Goal: Task Accomplishment & Management: Manage account settings

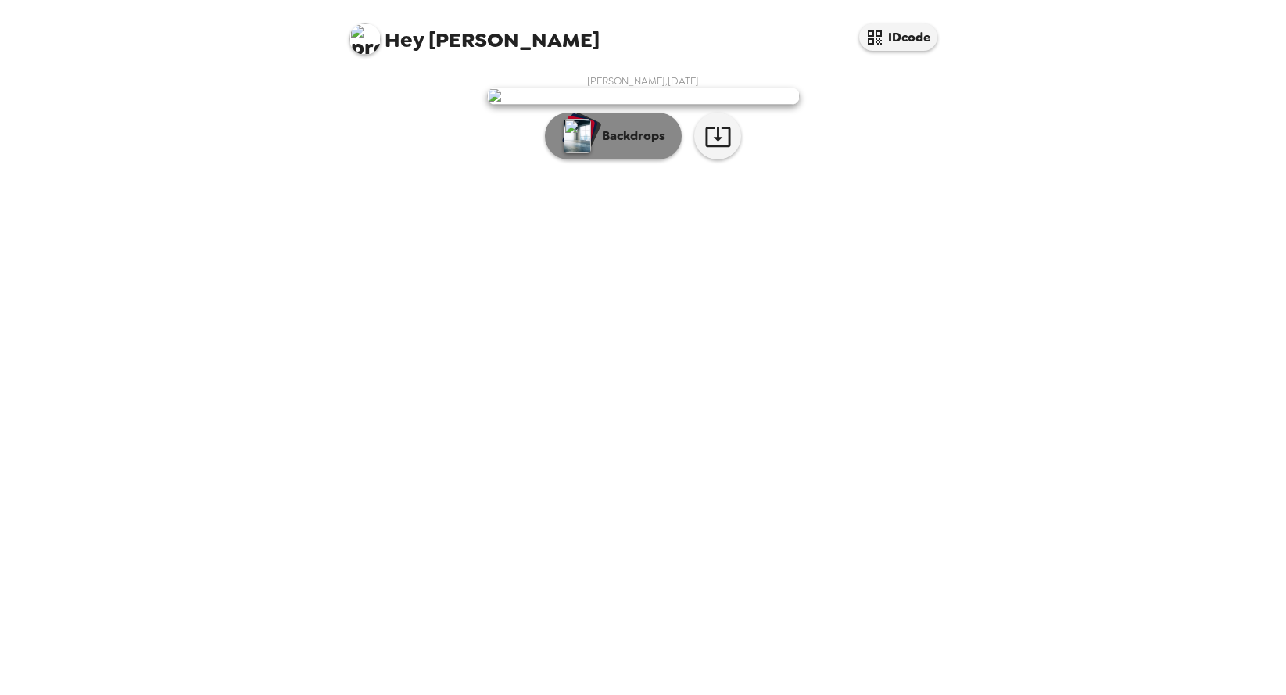
click at [656, 145] on p "Backdrops" at bounding box center [629, 136] width 71 height 19
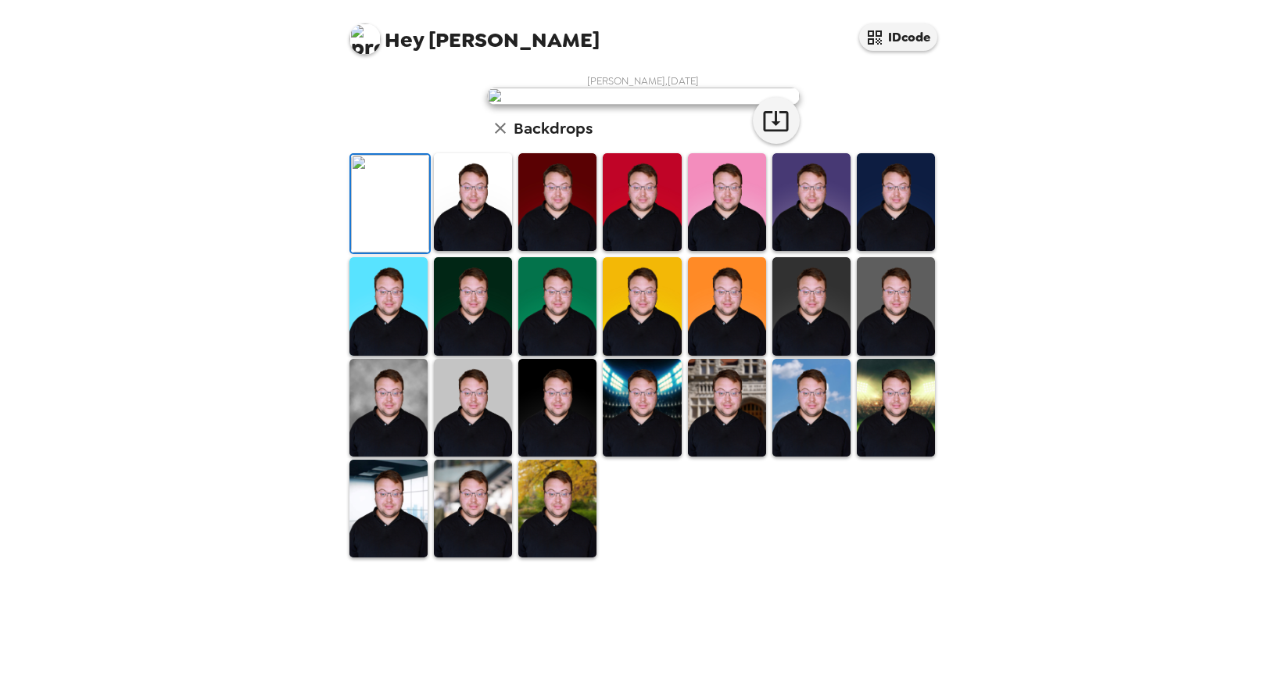
scroll to position [261, 0]
click at [381, 457] on img at bounding box center [389, 408] width 78 height 98
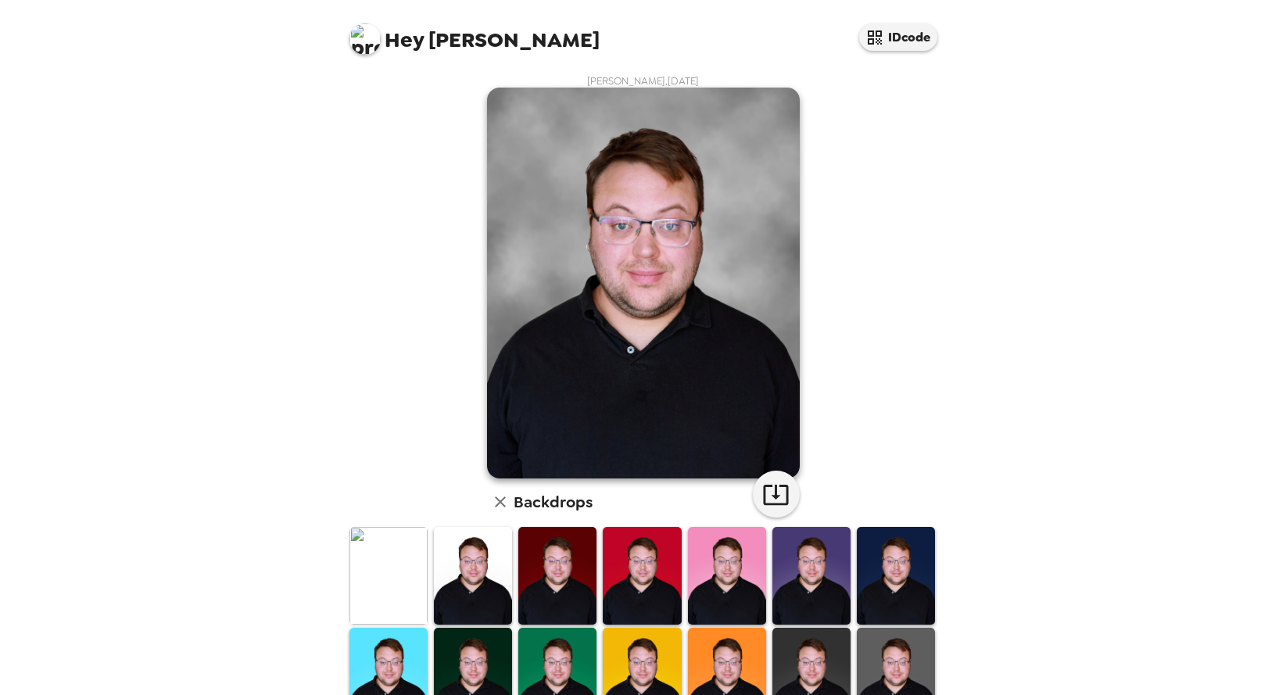
scroll to position [0, 0]
click at [780, 493] on icon "button" at bounding box center [776, 494] width 27 height 27
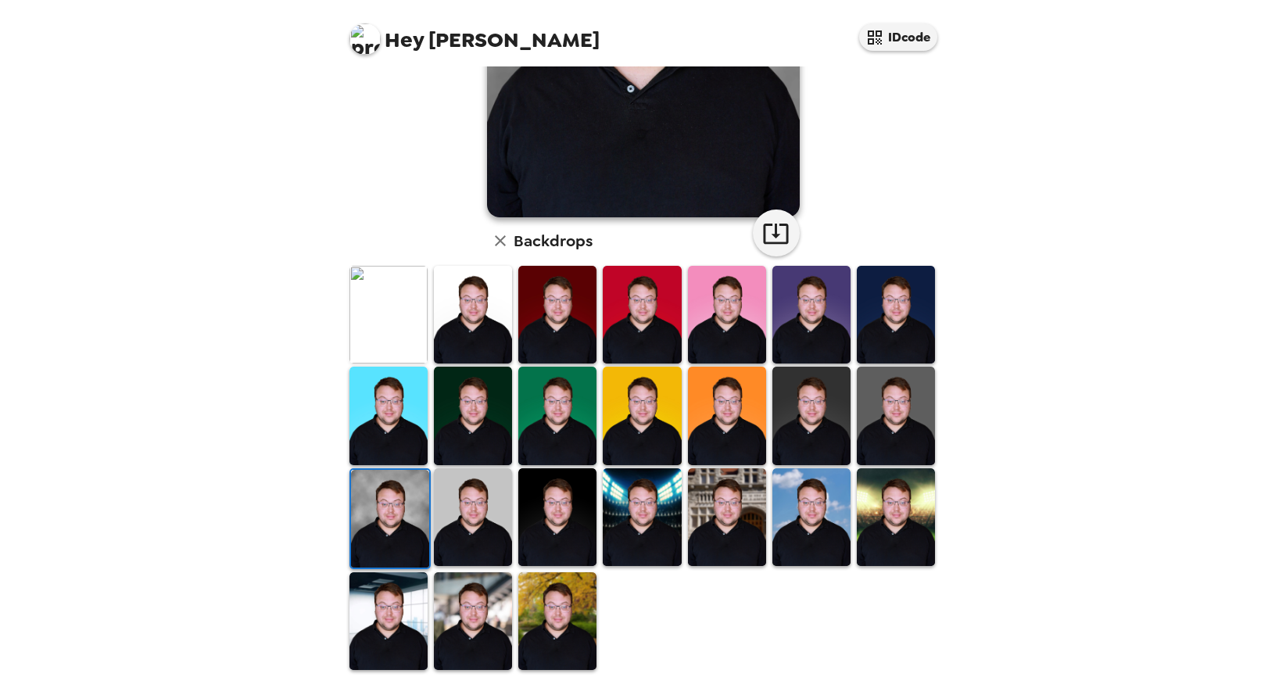
scroll to position [261, 0]
click at [480, 397] on img at bounding box center [473, 416] width 78 height 98
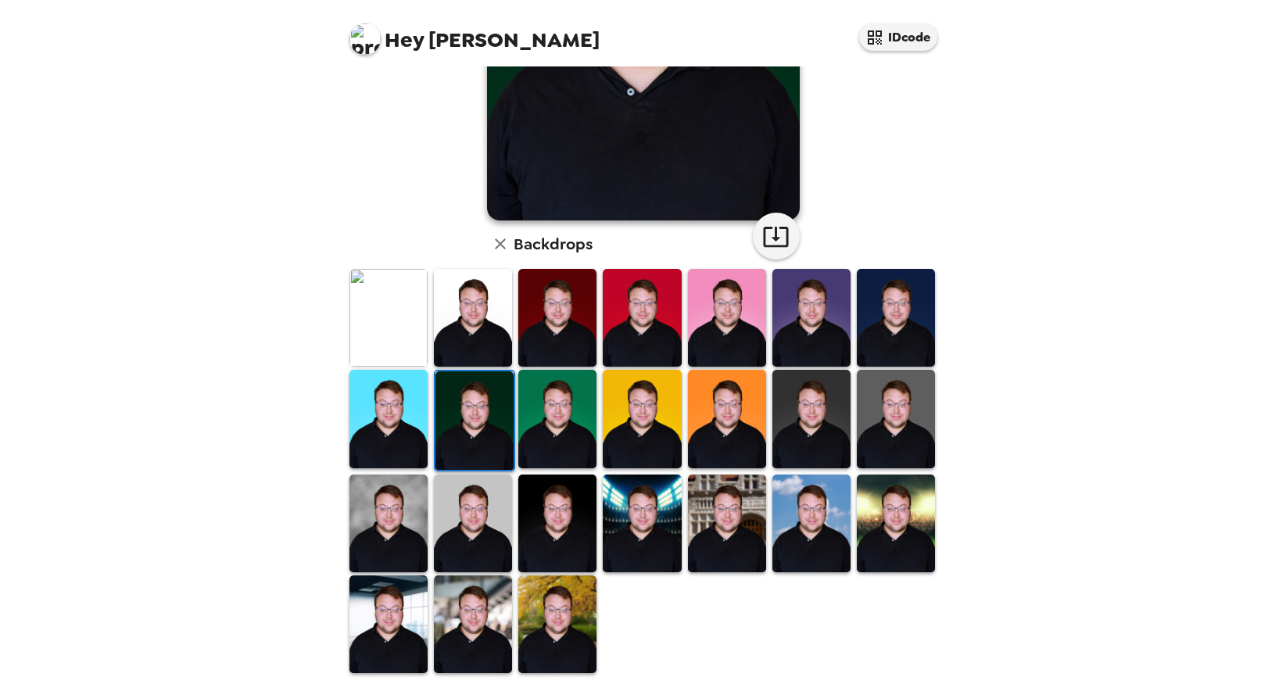
click at [658, 313] on img at bounding box center [642, 318] width 78 height 98
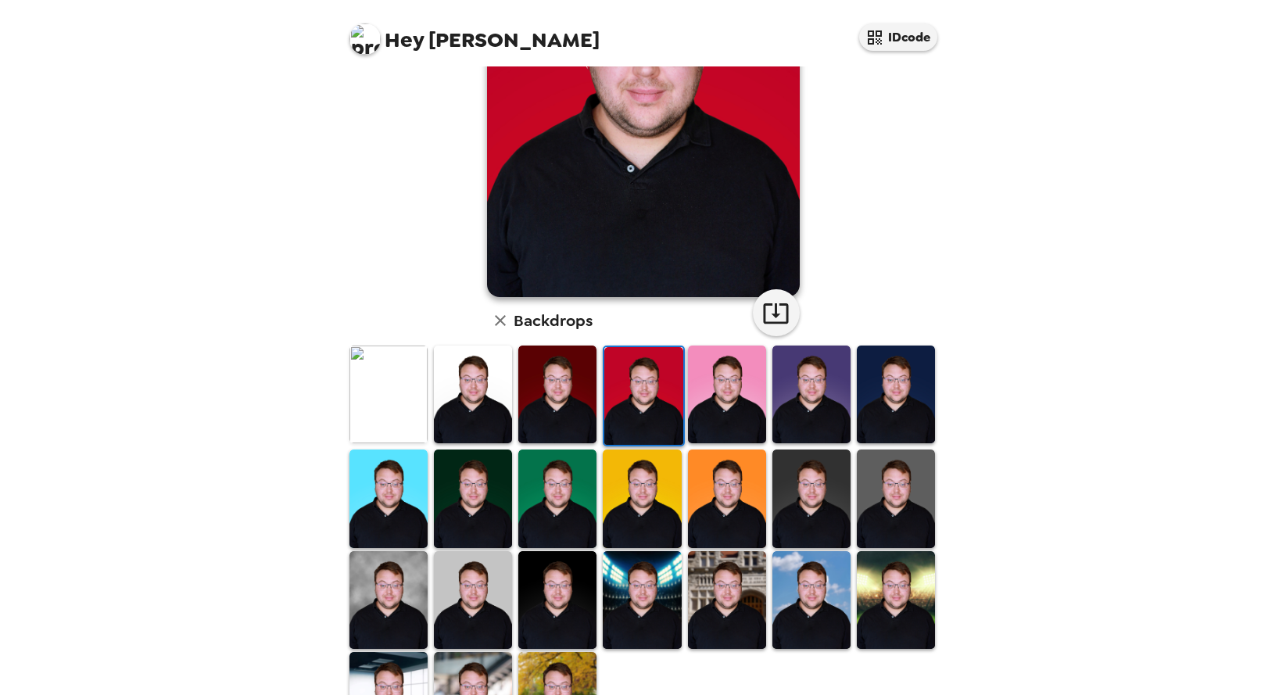
scroll to position [182, 0]
click at [375, 400] on img at bounding box center [389, 394] width 78 height 98
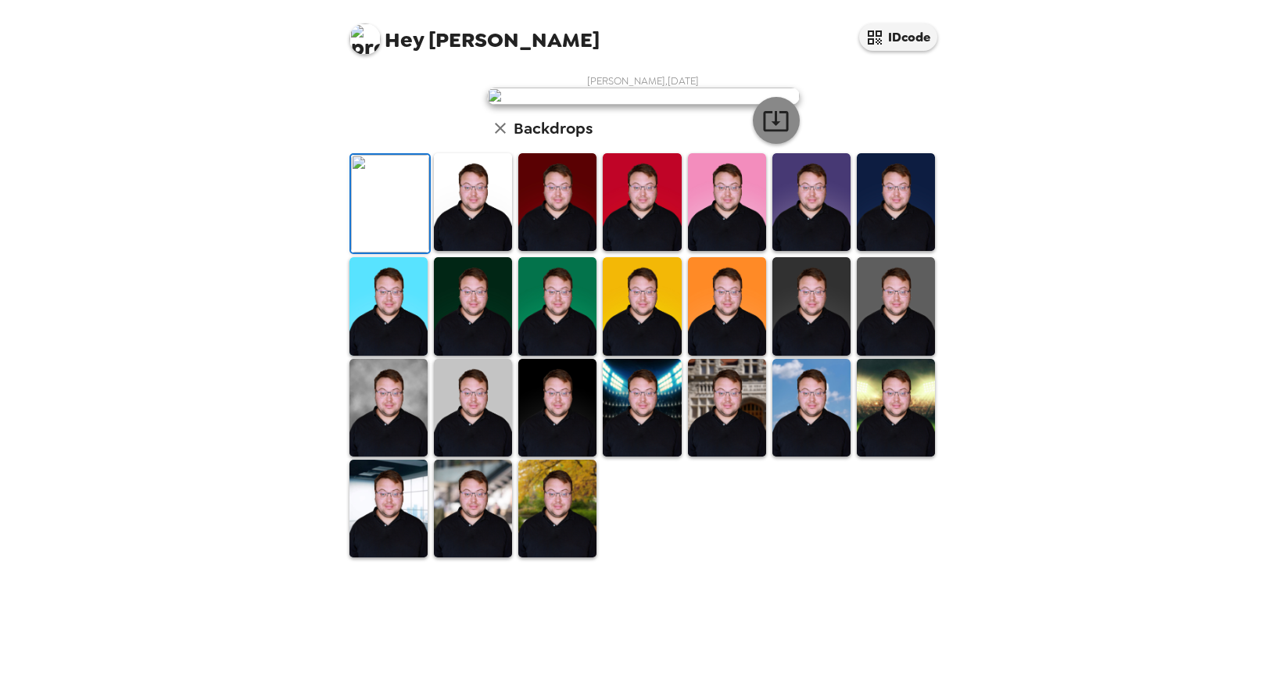
click at [778, 135] on icon "button" at bounding box center [776, 120] width 27 height 27
click at [493, 251] on img at bounding box center [473, 202] width 78 height 98
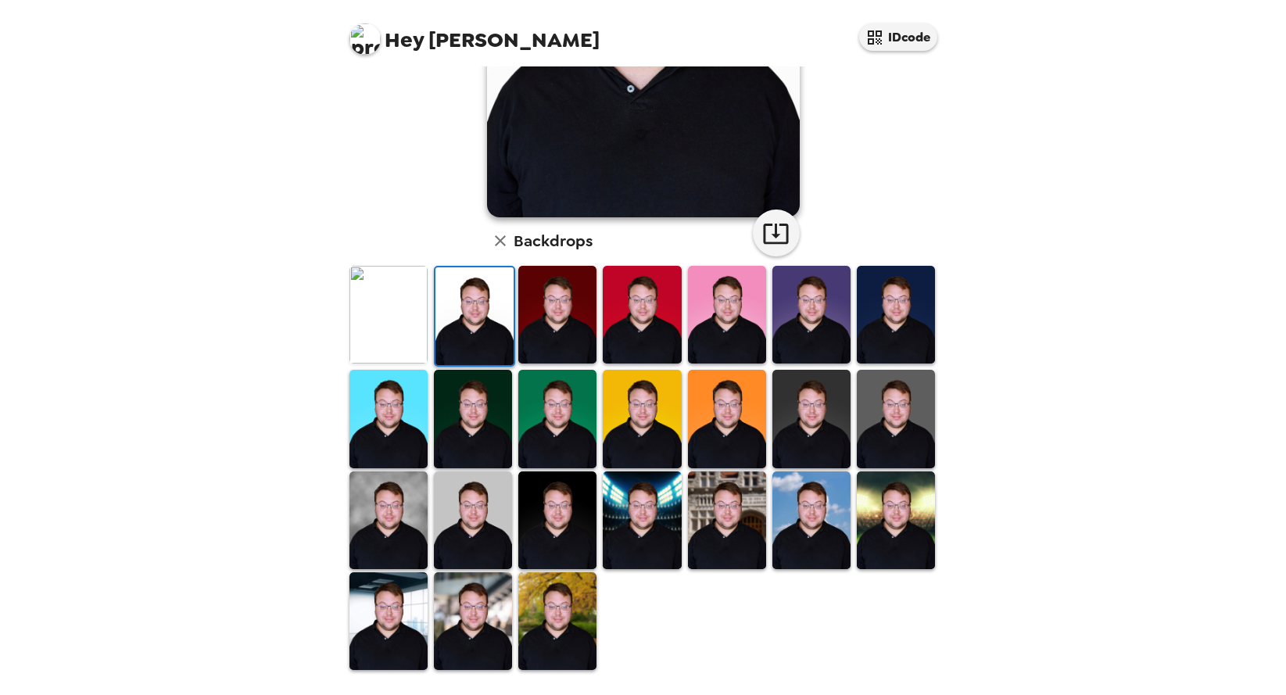
scroll to position [258, 0]
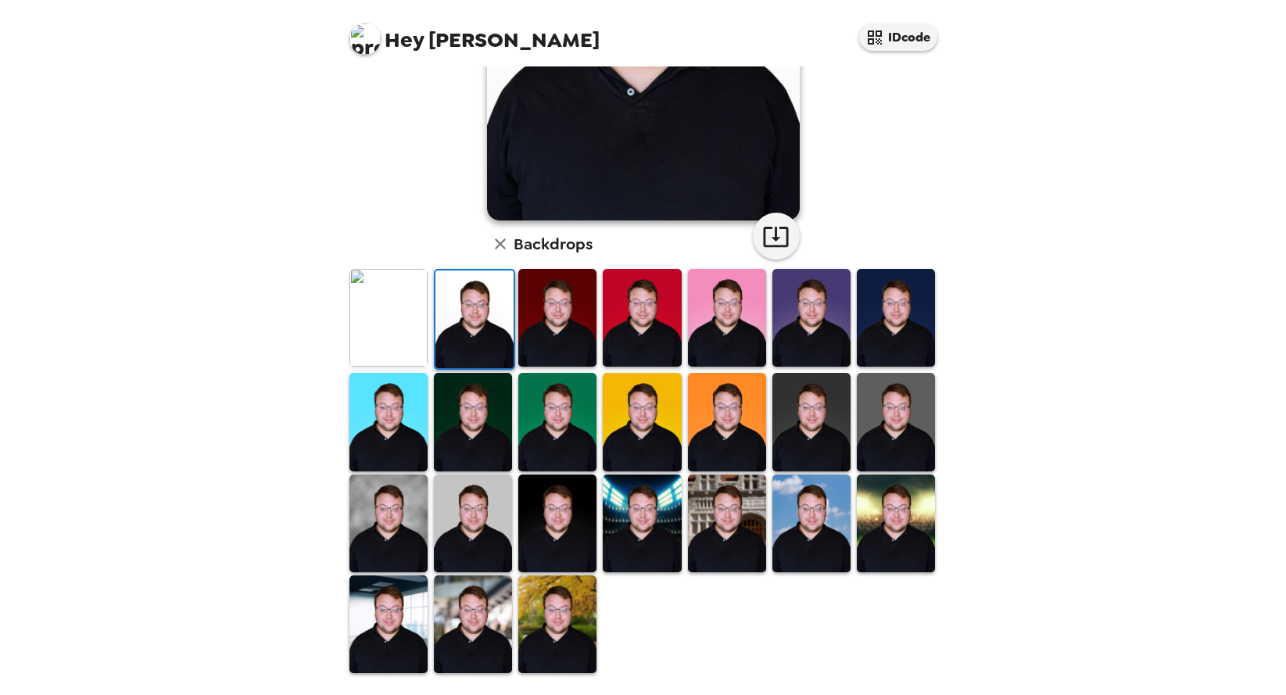
click at [487, 310] on img at bounding box center [475, 320] width 78 height 98
click at [587, 630] on img at bounding box center [558, 625] width 78 height 98
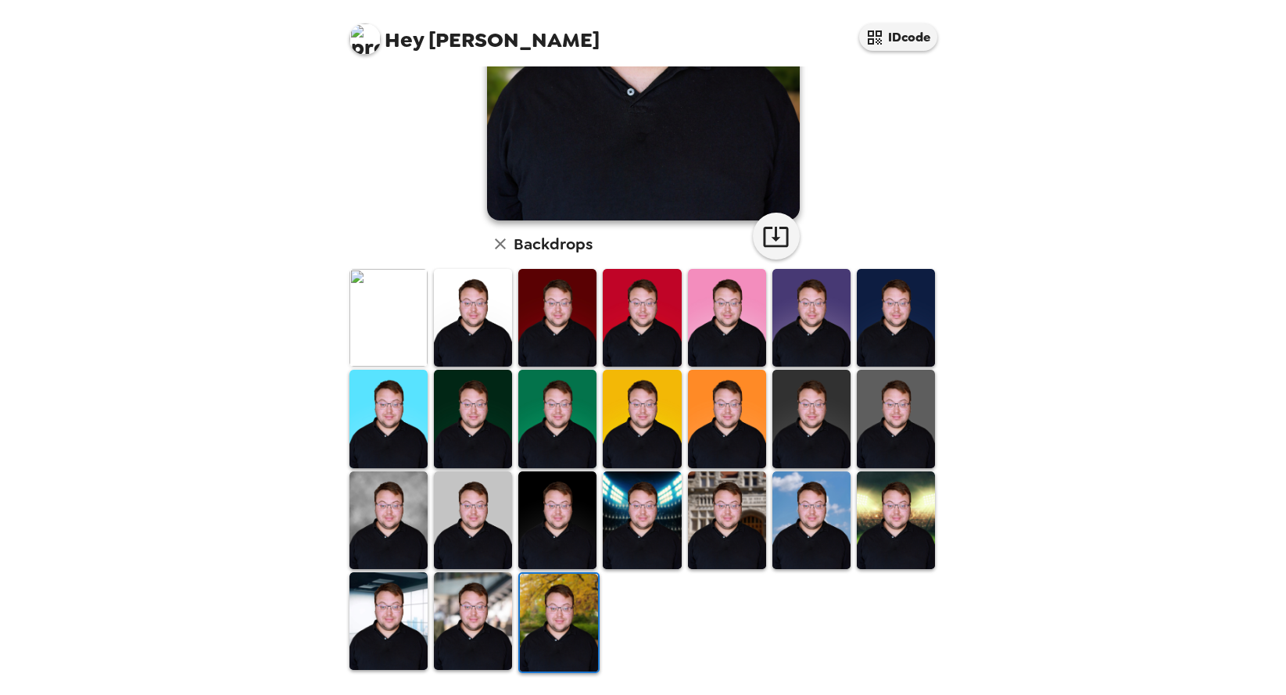
click at [664, 328] on img at bounding box center [642, 318] width 78 height 98
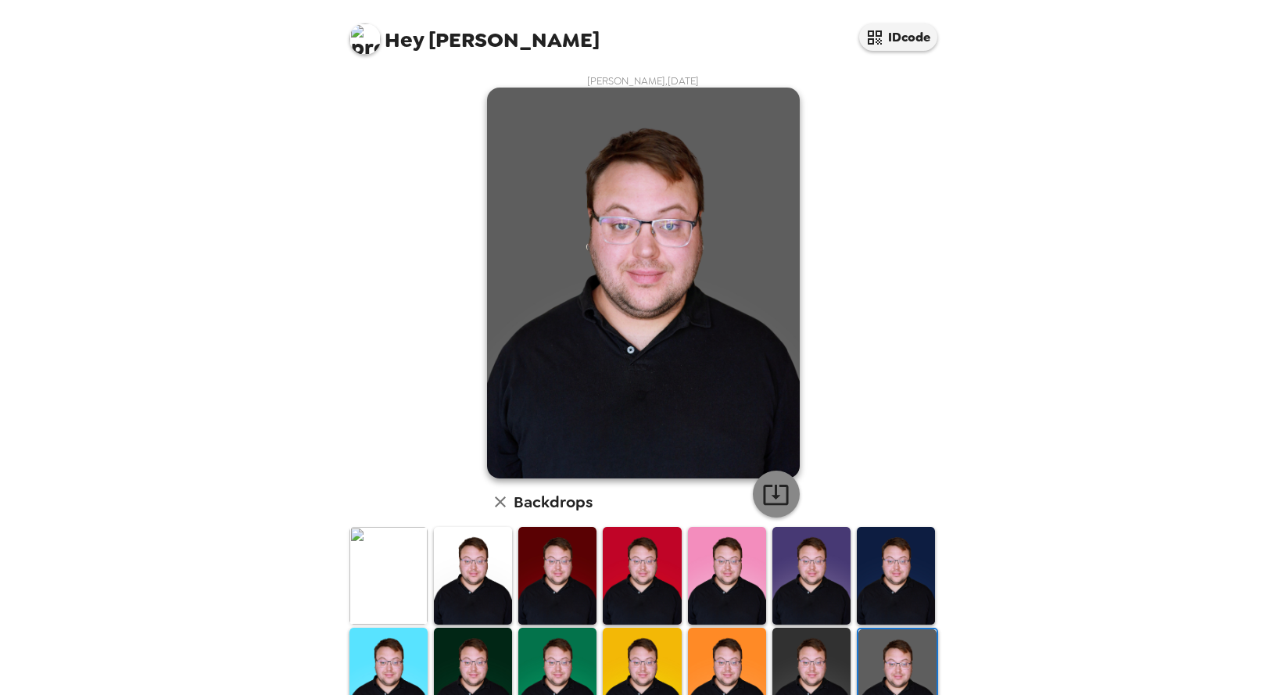
click at [782, 481] on icon "button" at bounding box center [776, 494] width 27 height 27
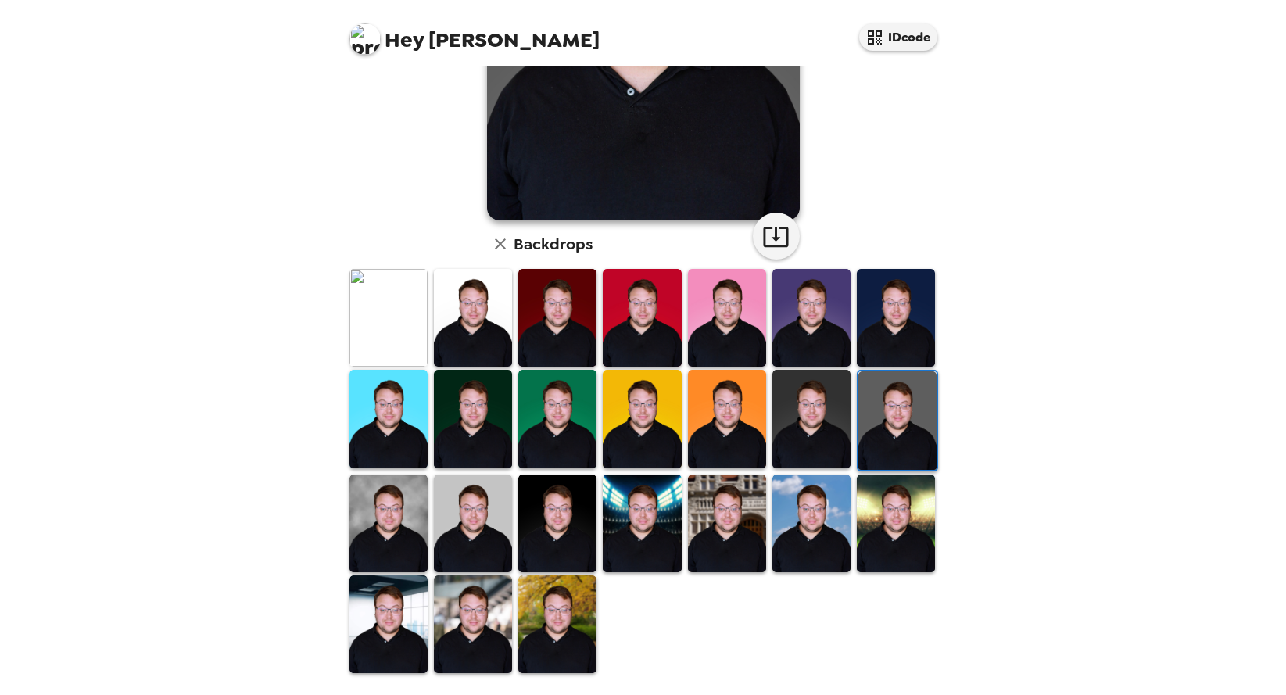
click at [558, 517] on img at bounding box center [558, 524] width 78 height 98
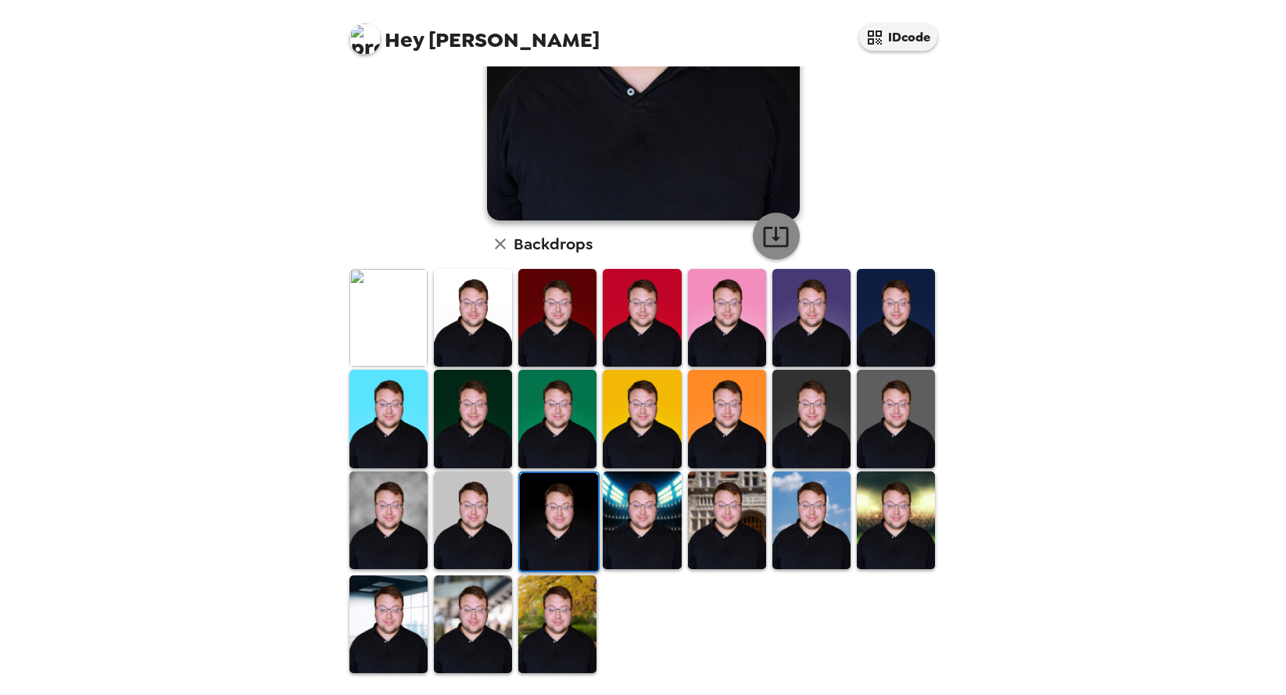
click at [779, 229] on icon "button" at bounding box center [776, 236] width 27 height 27
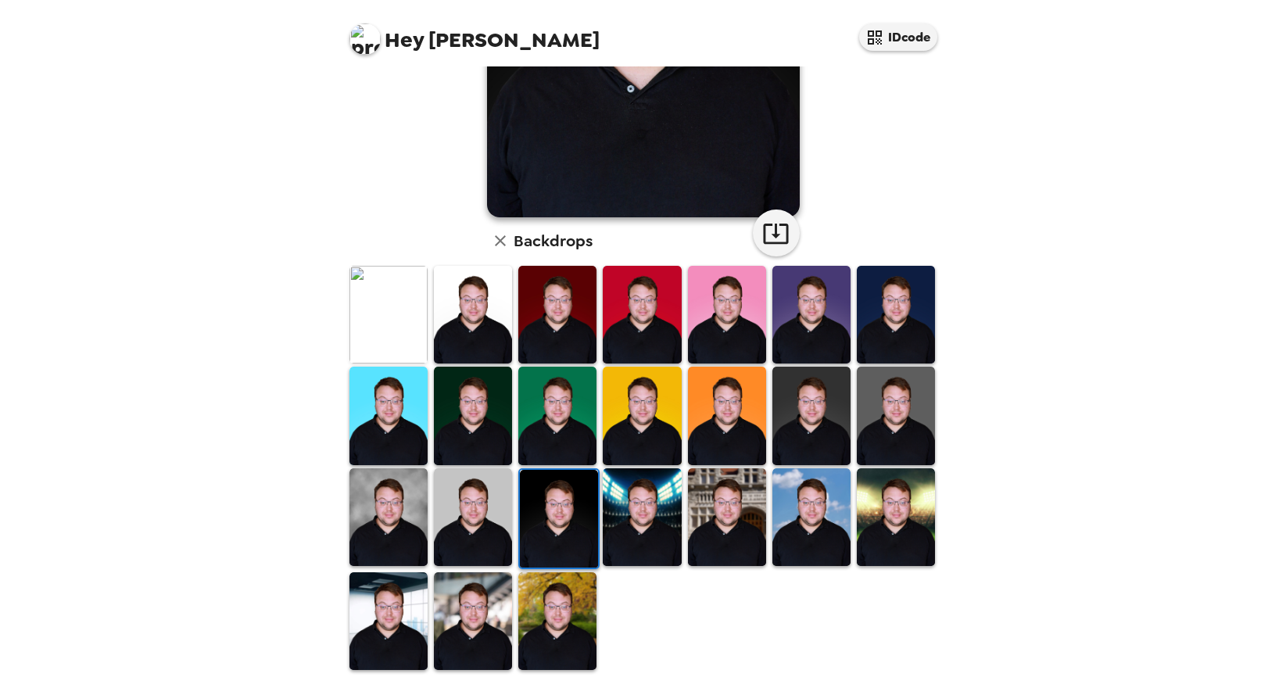
click at [560, 615] on img at bounding box center [558, 621] width 78 height 98
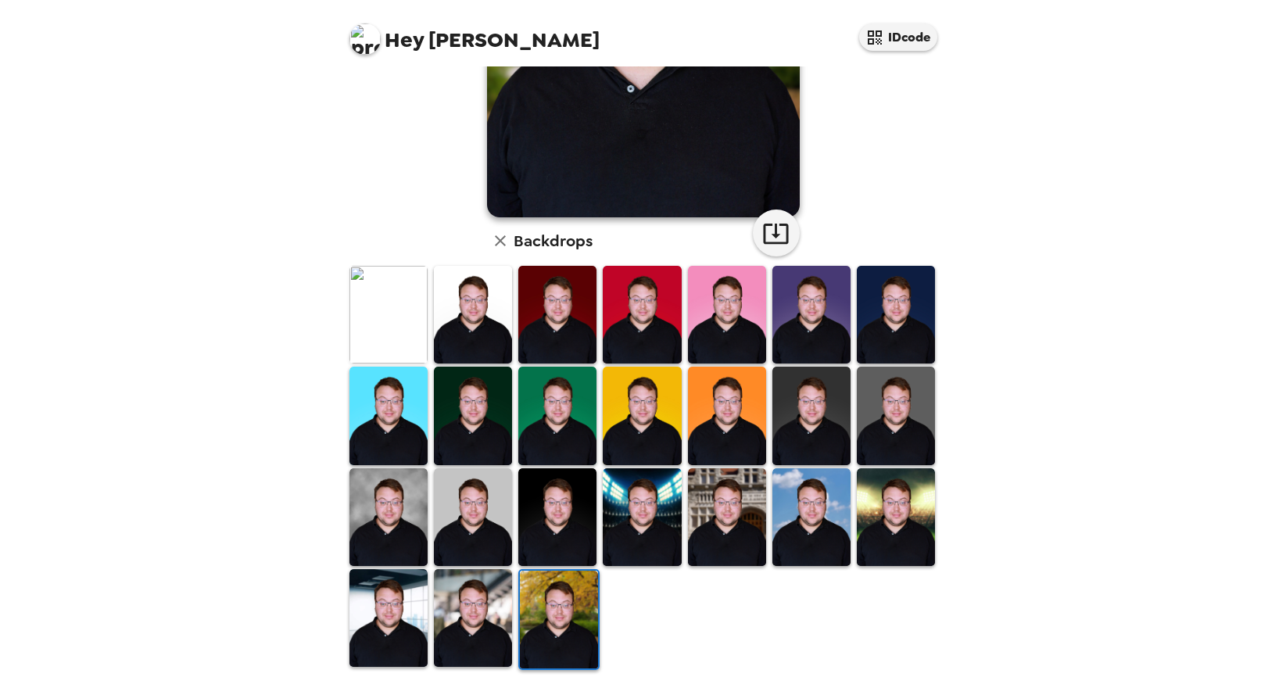
scroll to position [258, 0]
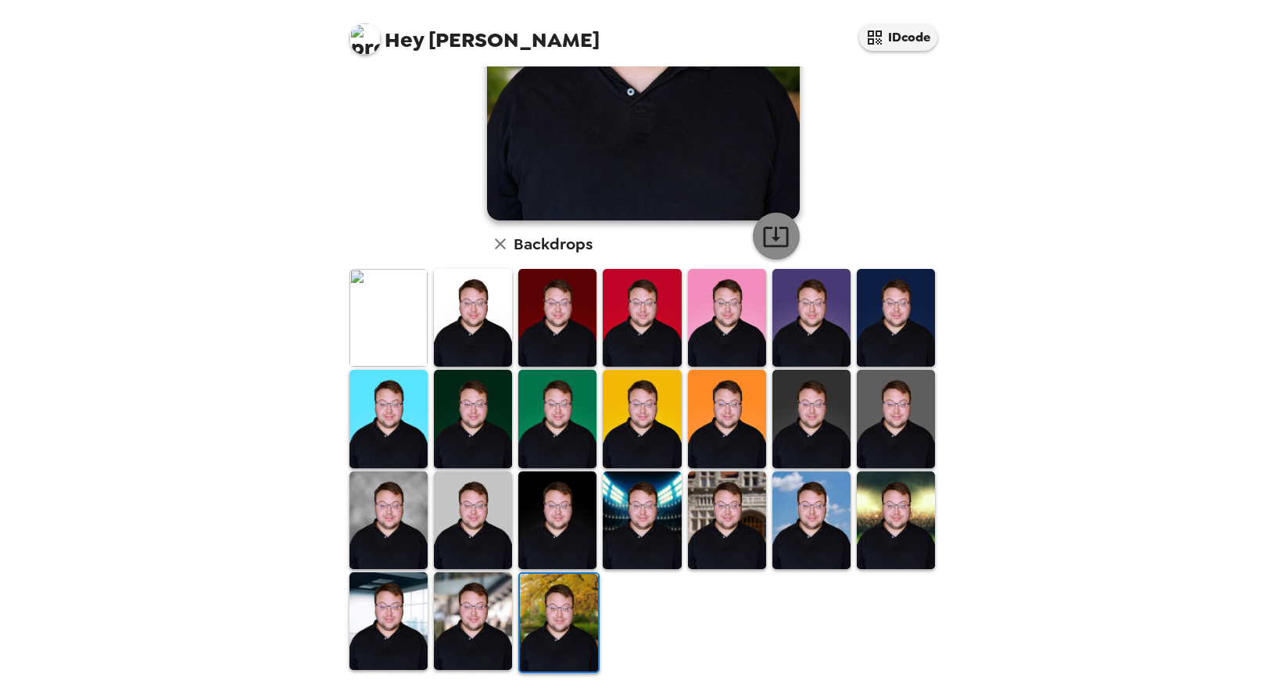
click at [779, 238] on icon "button" at bounding box center [775, 237] width 25 height 20
click at [468, 608] on img at bounding box center [473, 621] width 78 height 98
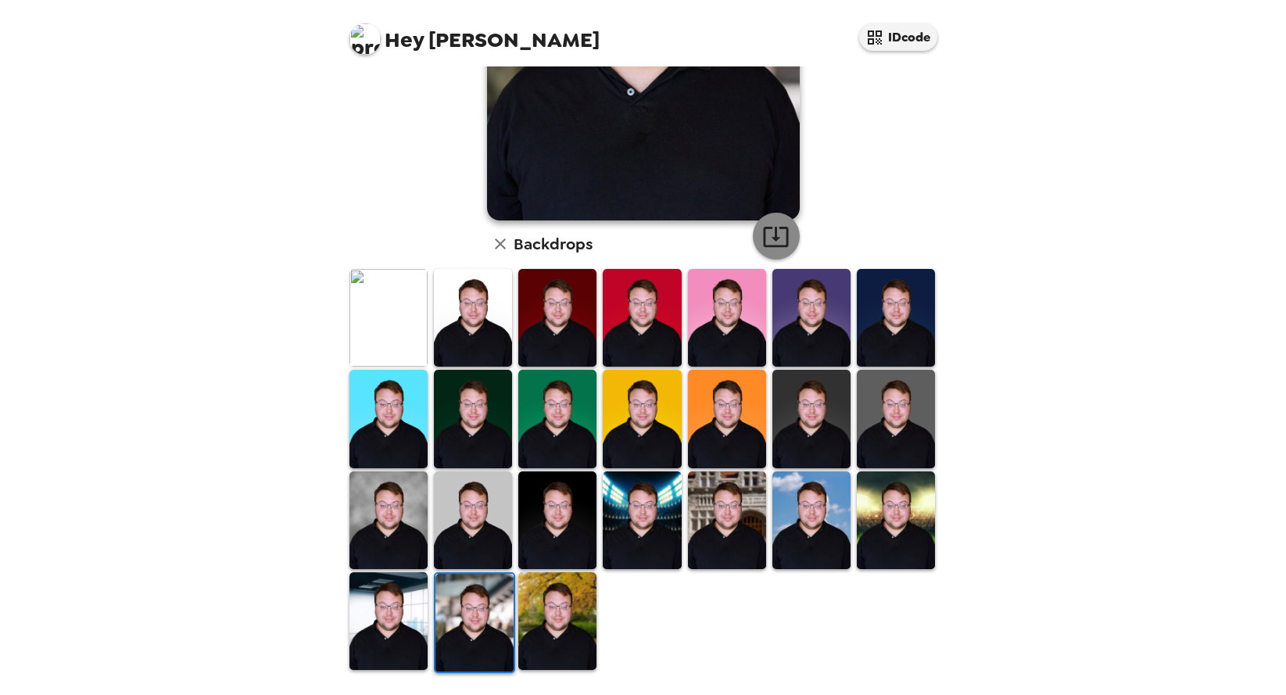
click at [775, 235] on icon "button" at bounding box center [776, 236] width 27 height 27
click at [382, 606] on img at bounding box center [389, 621] width 78 height 98
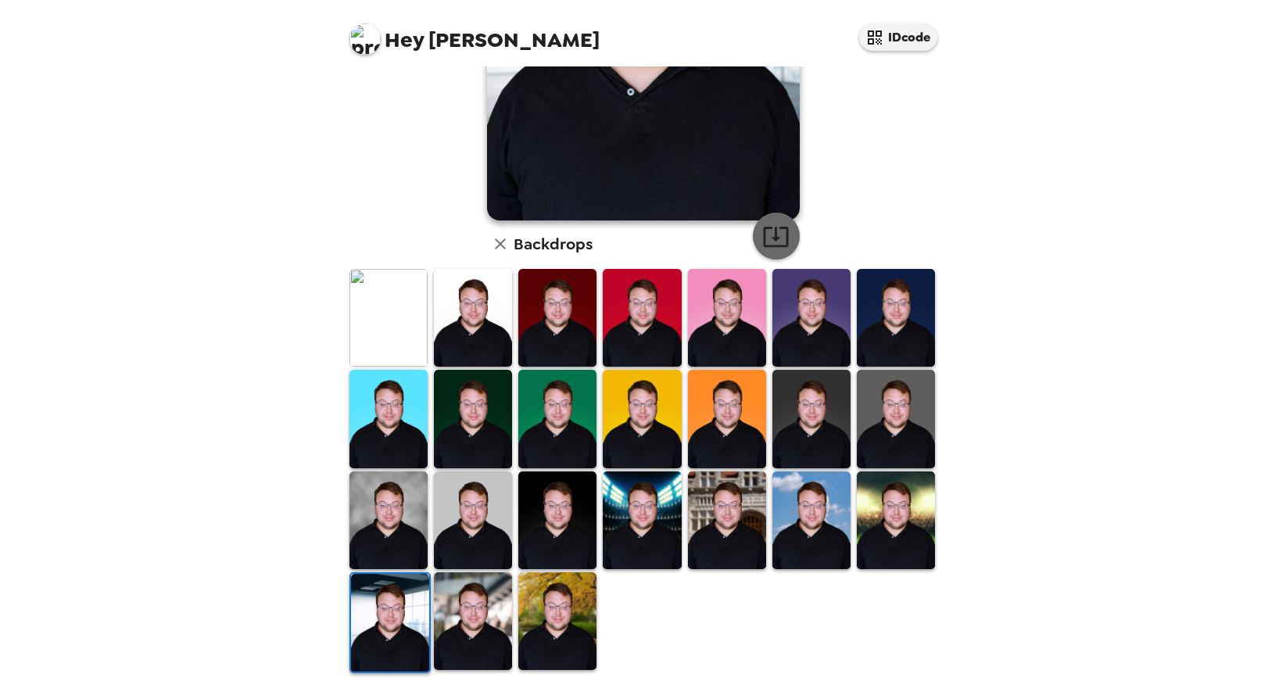
click at [777, 246] on icon "button" at bounding box center [775, 237] width 25 height 20
click at [907, 516] on img at bounding box center [896, 521] width 78 height 98
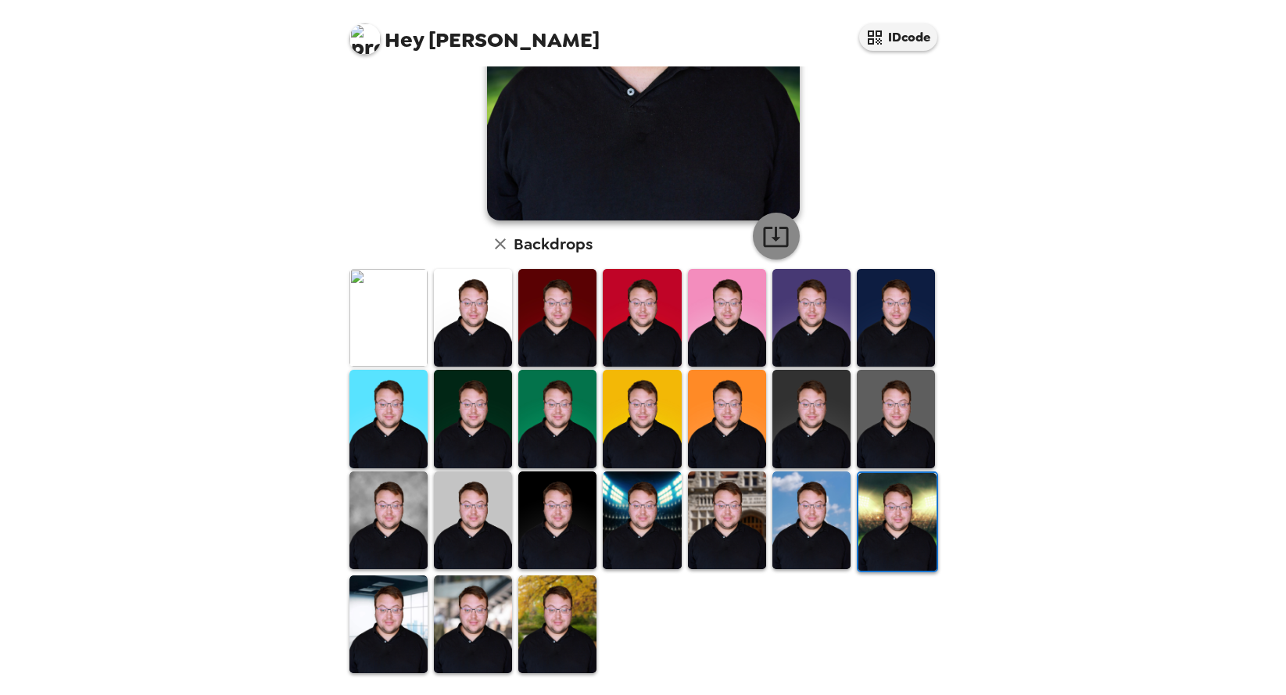
click at [791, 238] on button "button" at bounding box center [776, 236] width 47 height 47
click at [782, 520] on img at bounding box center [812, 521] width 78 height 98
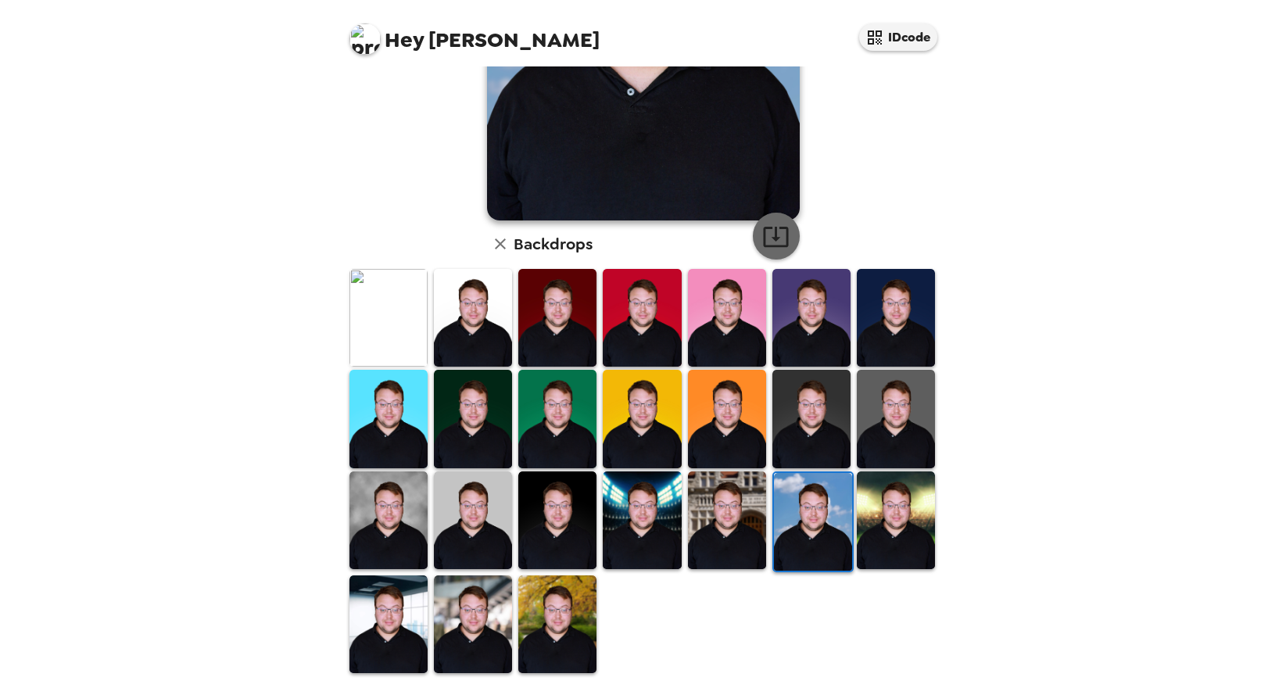
click at [780, 225] on icon "button" at bounding box center [776, 236] width 27 height 27
click at [727, 505] on img at bounding box center [727, 521] width 78 height 98
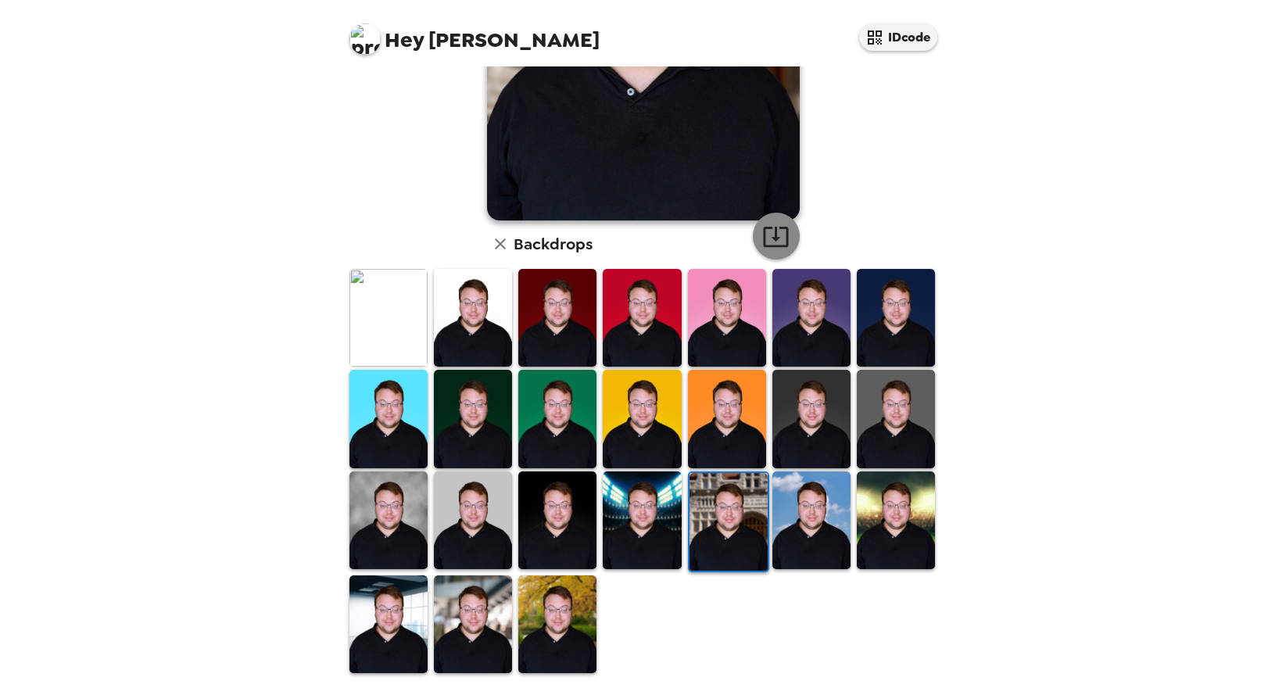
click at [773, 245] on icon "button" at bounding box center [776, 236] width 27 height 27
click at [628, 521] on img at bounding box center [642, 521] width 78 height 98
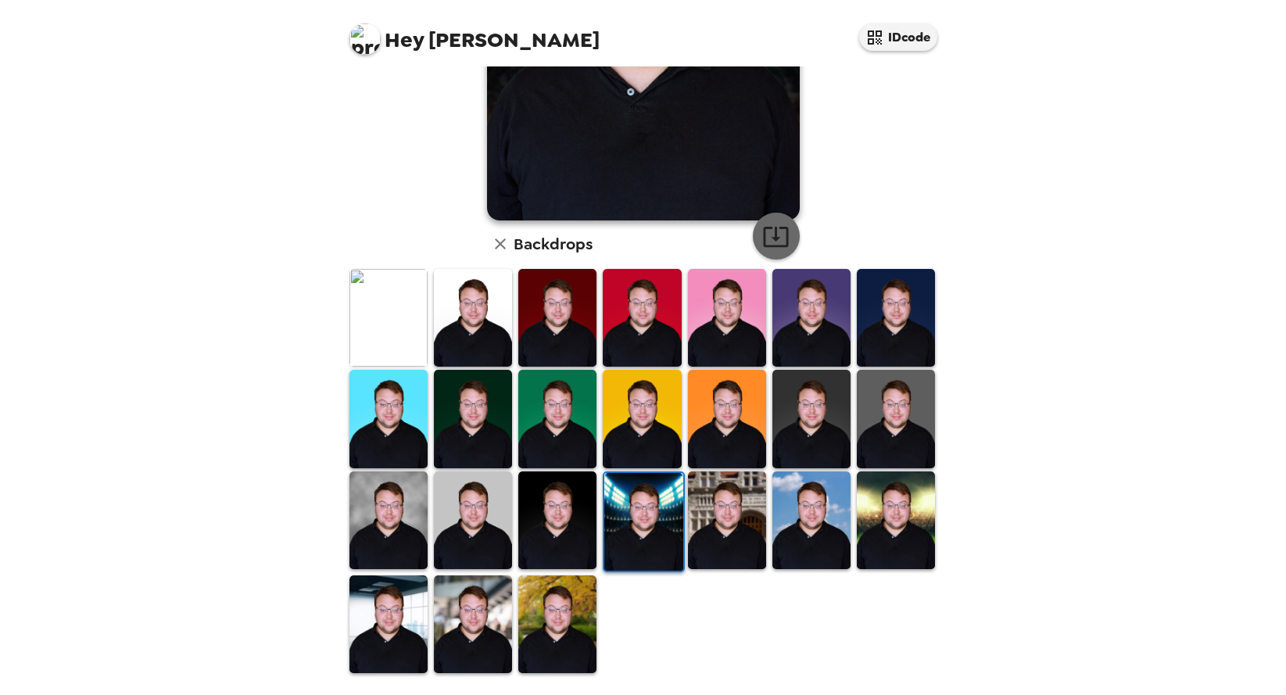
click at [780, 236] on icon "button" at bounding box center [776, 236] width 27 height 27
click at [728, 303] on img at bounding box center [727, 318] width 78 height 98
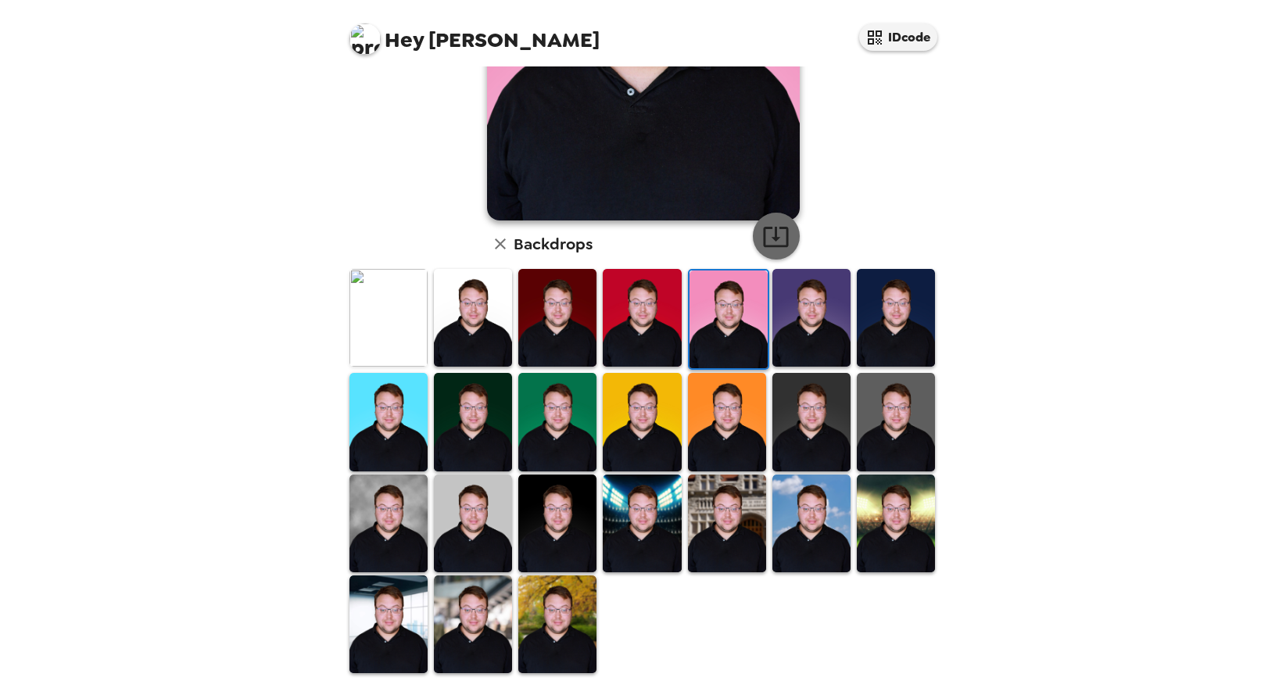
click at [791, 236] on button "button" at bounding box center [776, 236] width 47 height 47
click at [264, 227] on div "Hey Peter IDcode Peter Burton , 10-01-2025 Backdrops" at bounding box center [643, 347] width 1286 height 695
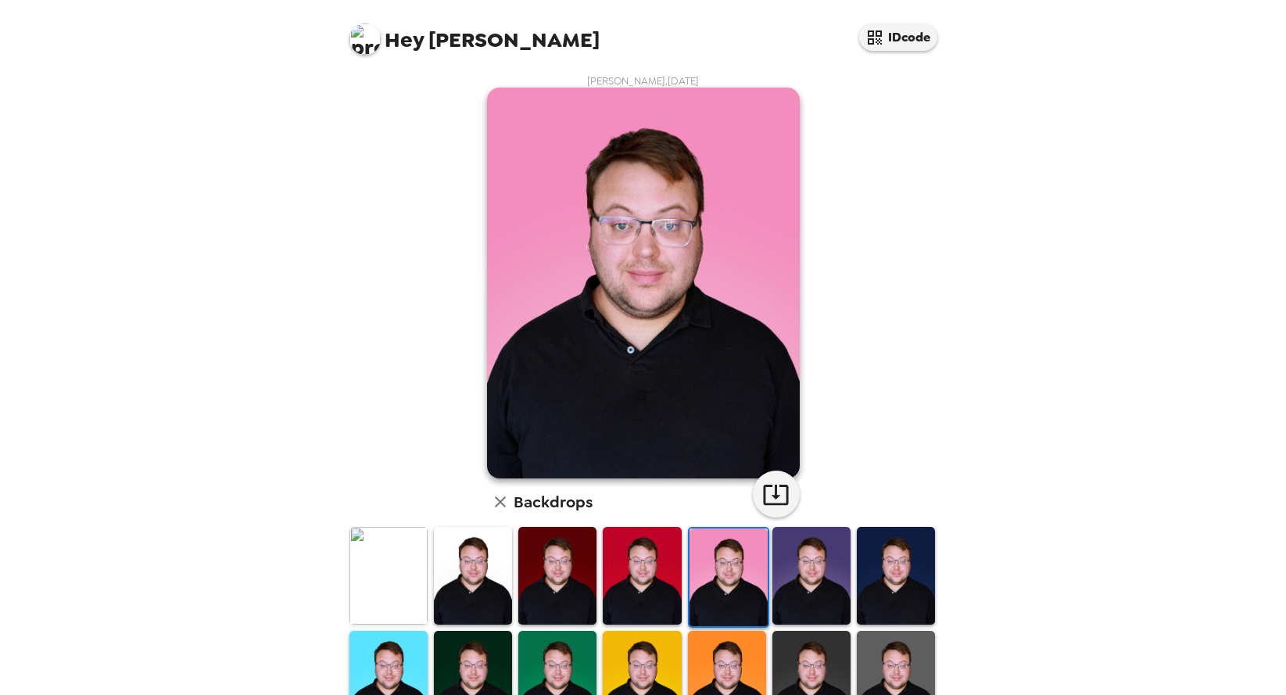
scroll to position [289, 0]
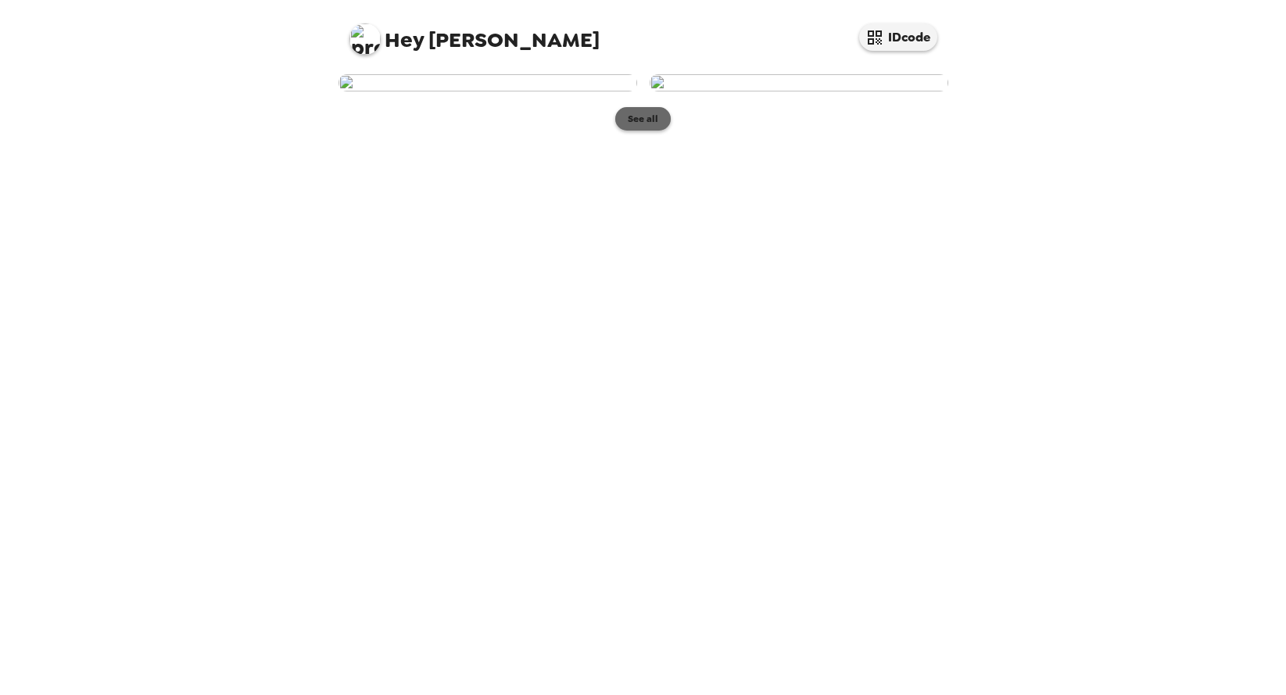
click at [644, 131] on button "See all" at bounding box center [643, 118] width 56 height 23
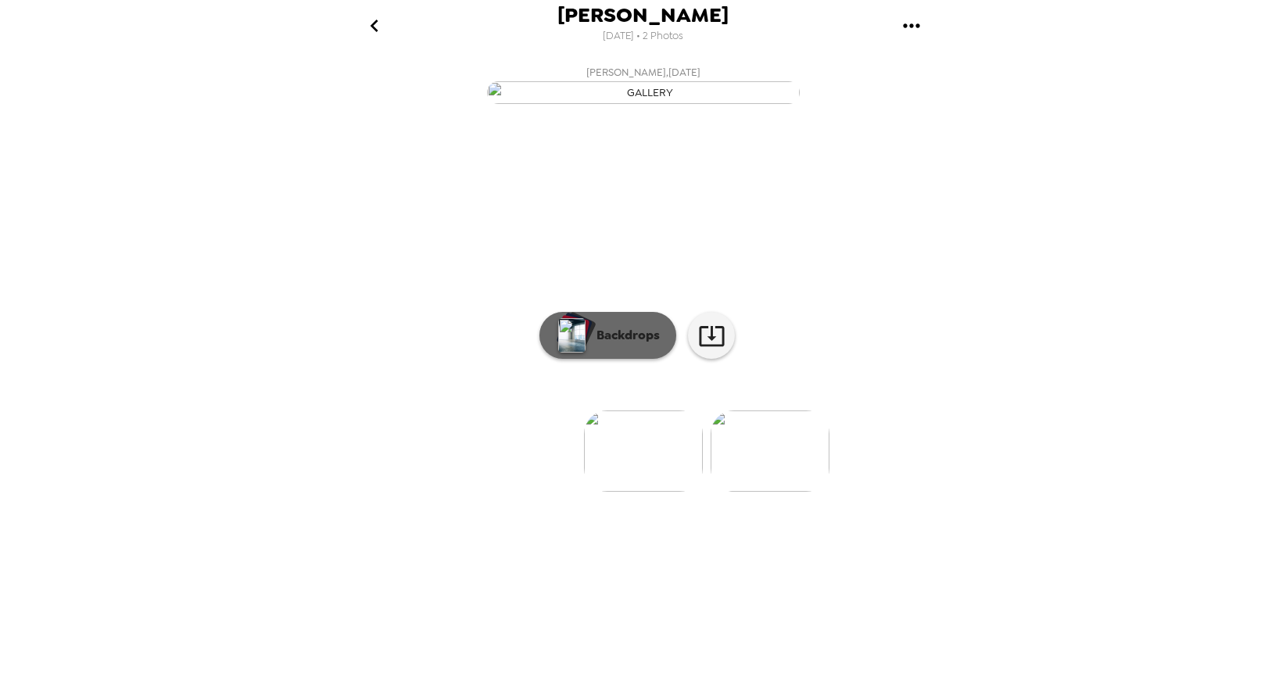
click at [607, 345] on p "Backdrops" at bounding box center [624, 335] width 71 height 19
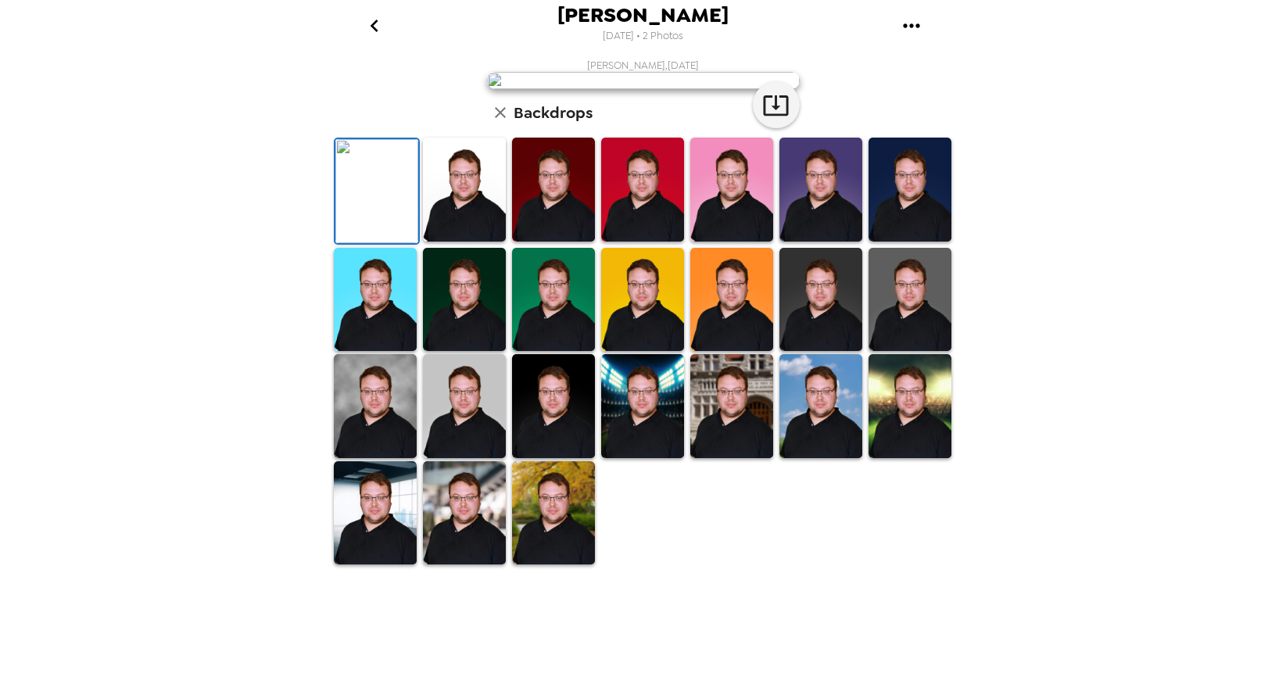
scroll to position [253, 0]
click at [785, 119] on icon "button" at bounding box center [776, 105] width 27 height 27
click at [467, 242] on img at bounding box center [464, 190] width 83 height 104
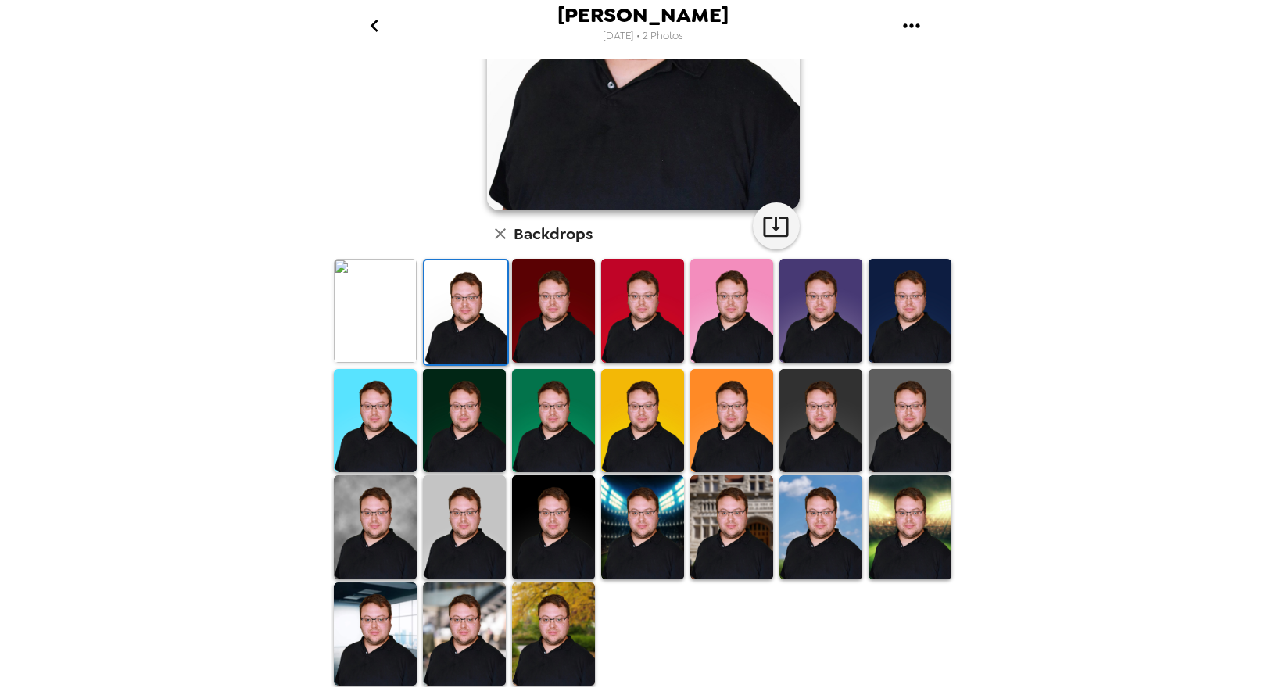
scroll to position [249, 0]
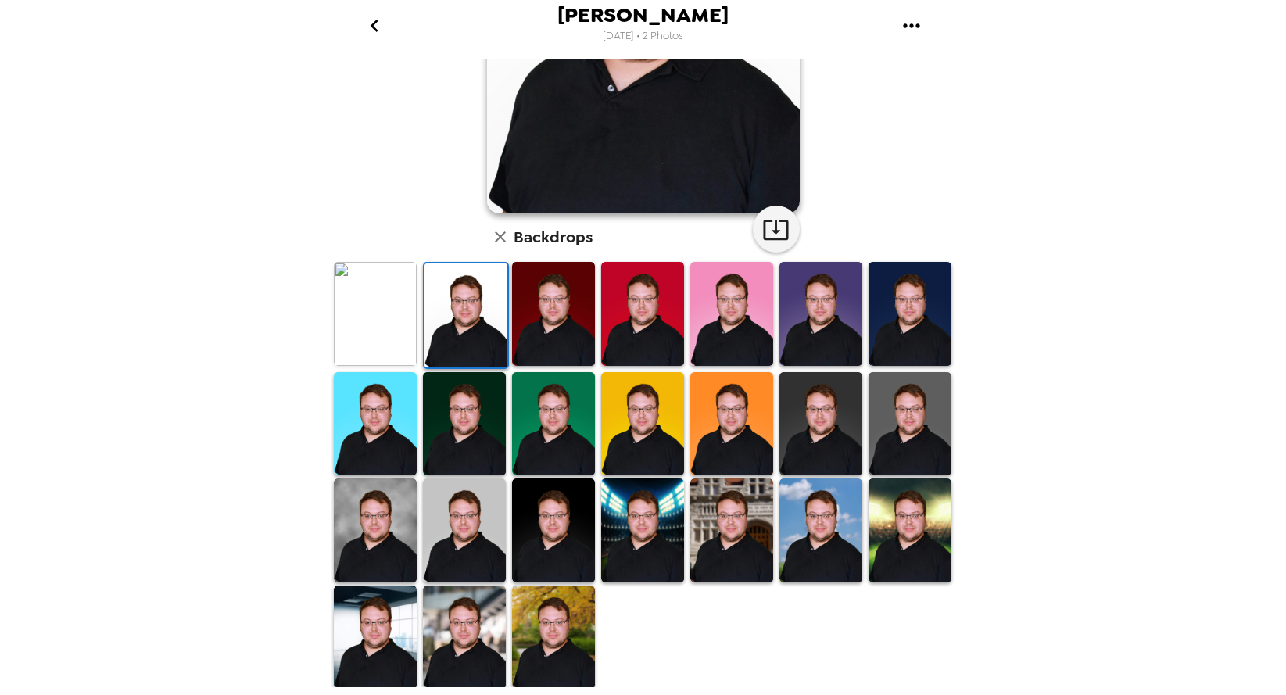
click at [821, 332] on img at bounding box center [821, 314] width 83 height 104
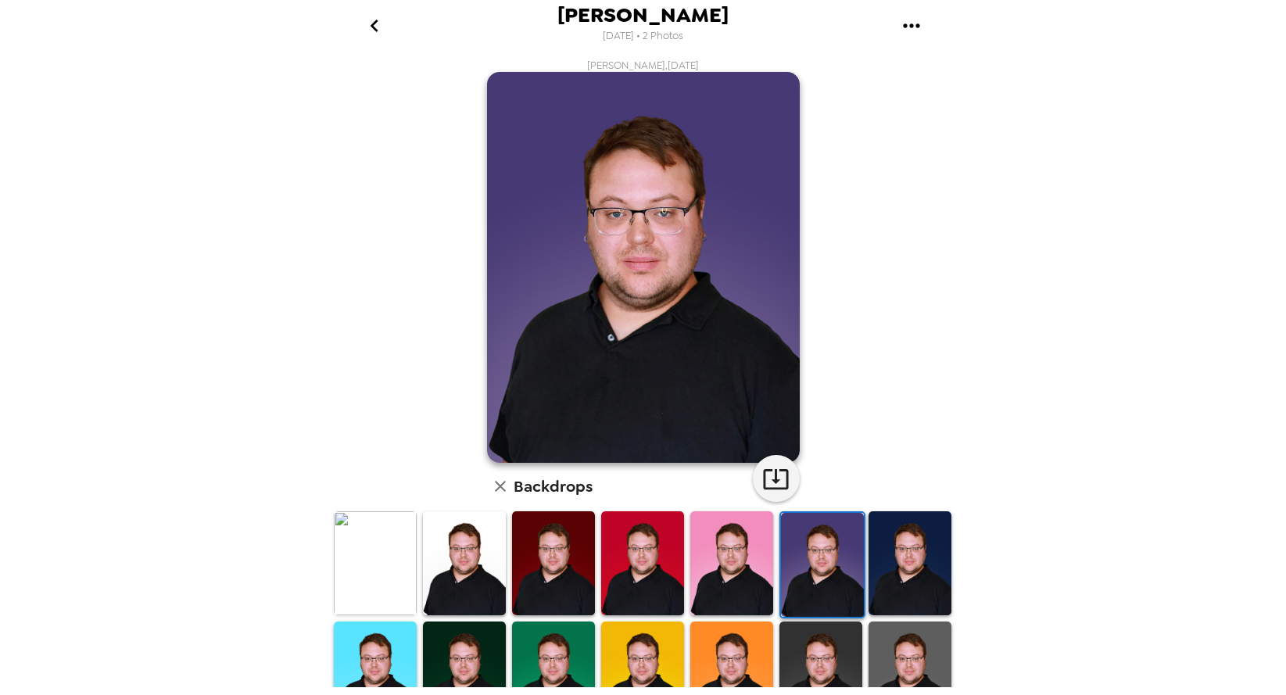
scroll to position [0, 0]
click at [380, 561] on img at bounding box center [375, 563] width 83 height 104
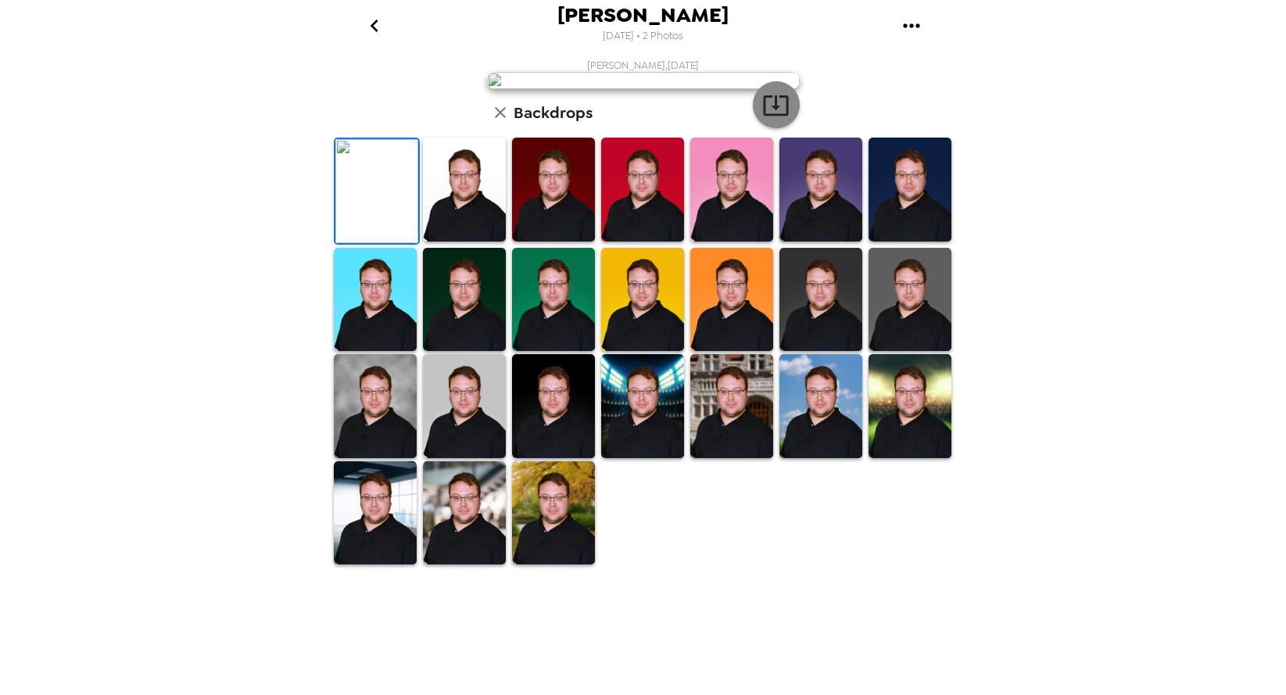
click at [786, 119] on icon "button" at bounding box center [776, 105] width 27 height 27
click at [476, 242] on img at bounding box center [464, 190] width 83 height 104
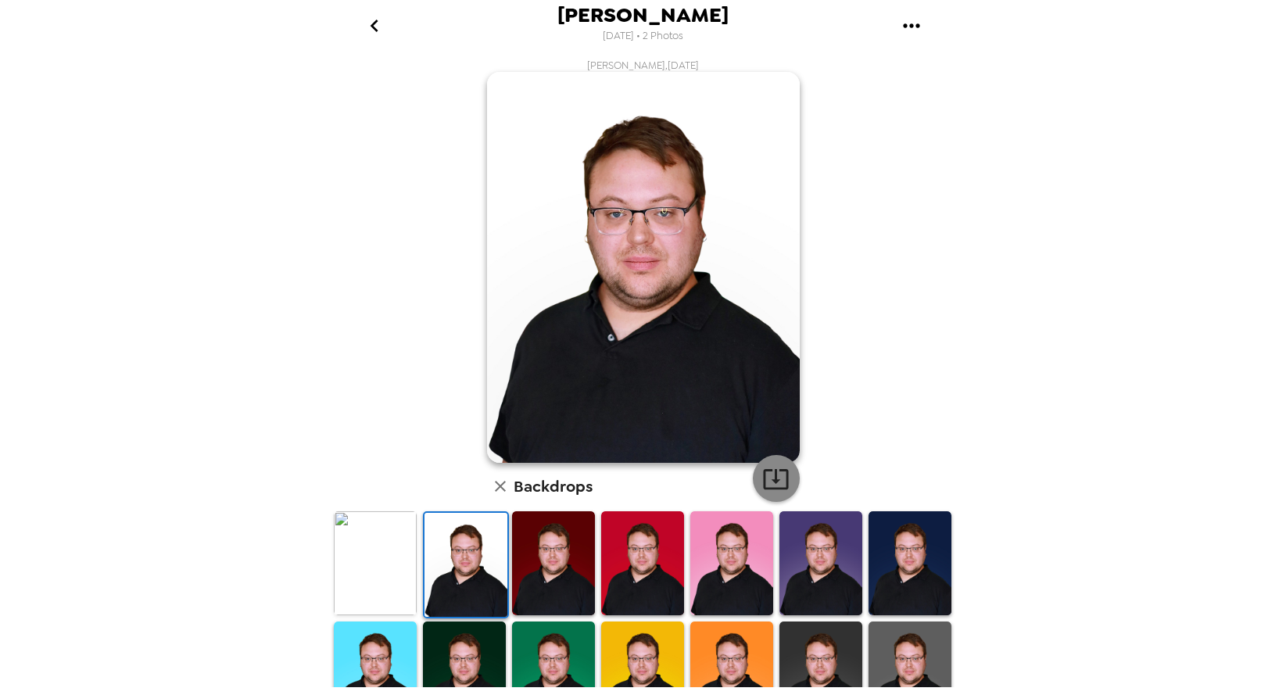
click at [770, 486] on icon "button" at bounding box center [776, 478] width 27 height 27
click at [567, 562] on img at bounding box center [553, 563] width 83 height 104
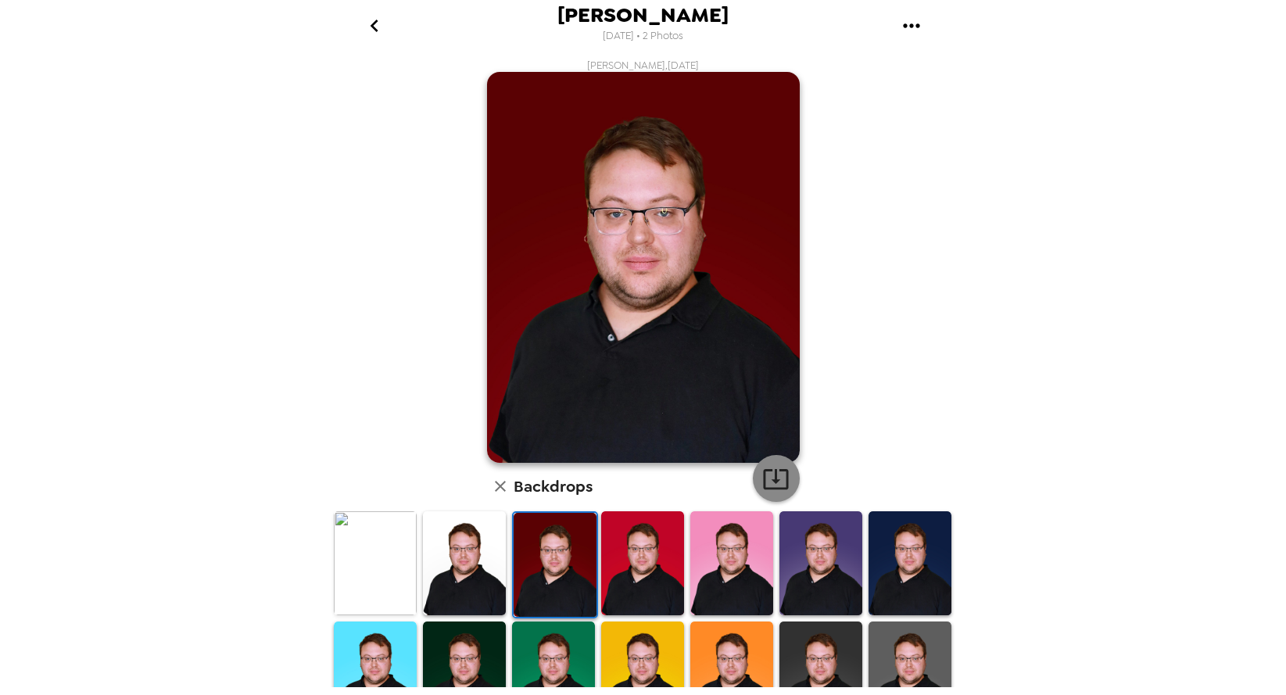
click at [787, 478] on icon "button" at bounding box center [776, 478] width 27 height 27
click at [657, 540] on img at bounding box center [642, 563] width 83 height 104
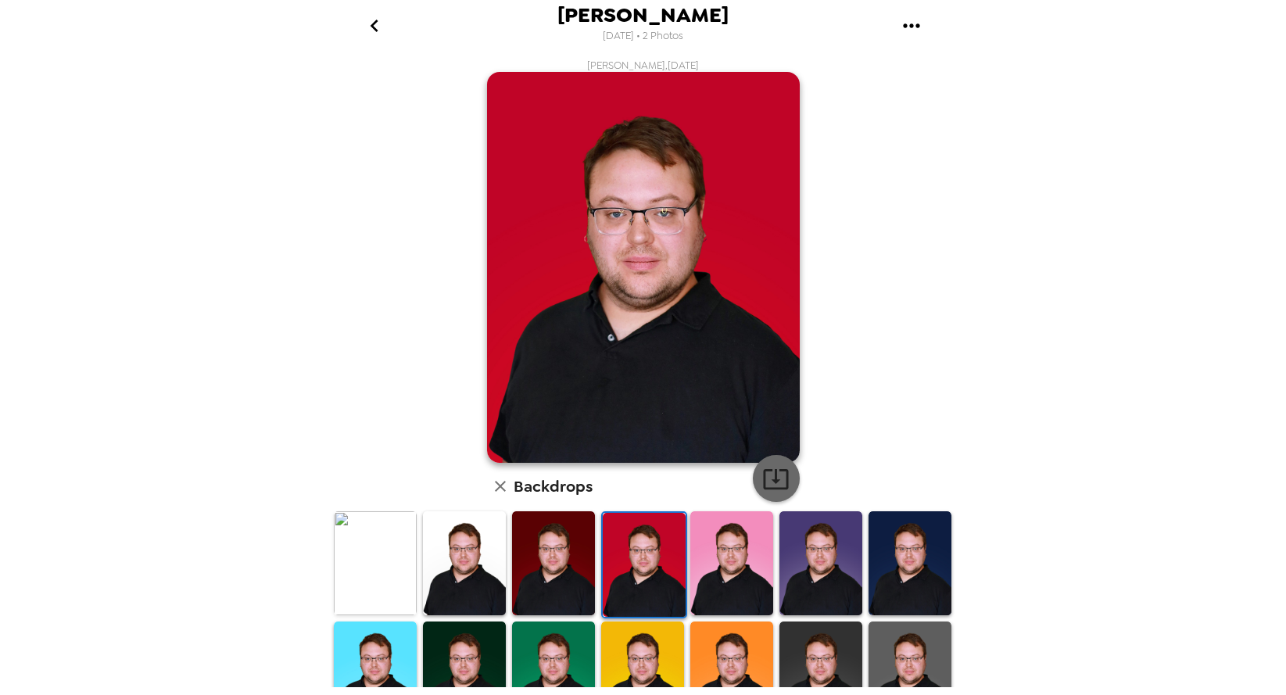
click at [779, 475] on icon "button" at bounding box center [776, 478] width 27 height 27
click at [733, 559] on img at bounding box center [732, 563] width 83 height 104
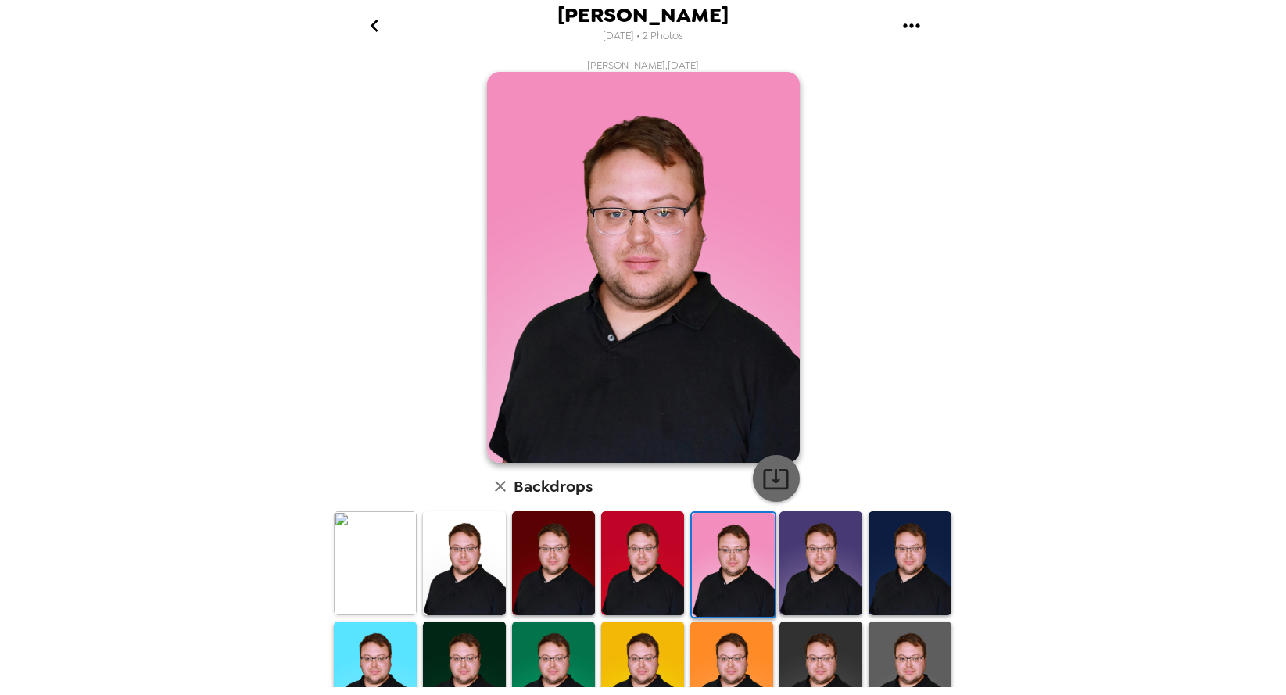
click at [777, 468] on icon "button" at bounding box center [776, 478] width 27 height 27
click at [809, 554] on img at bounding box center [821, 563] width 83 height 104
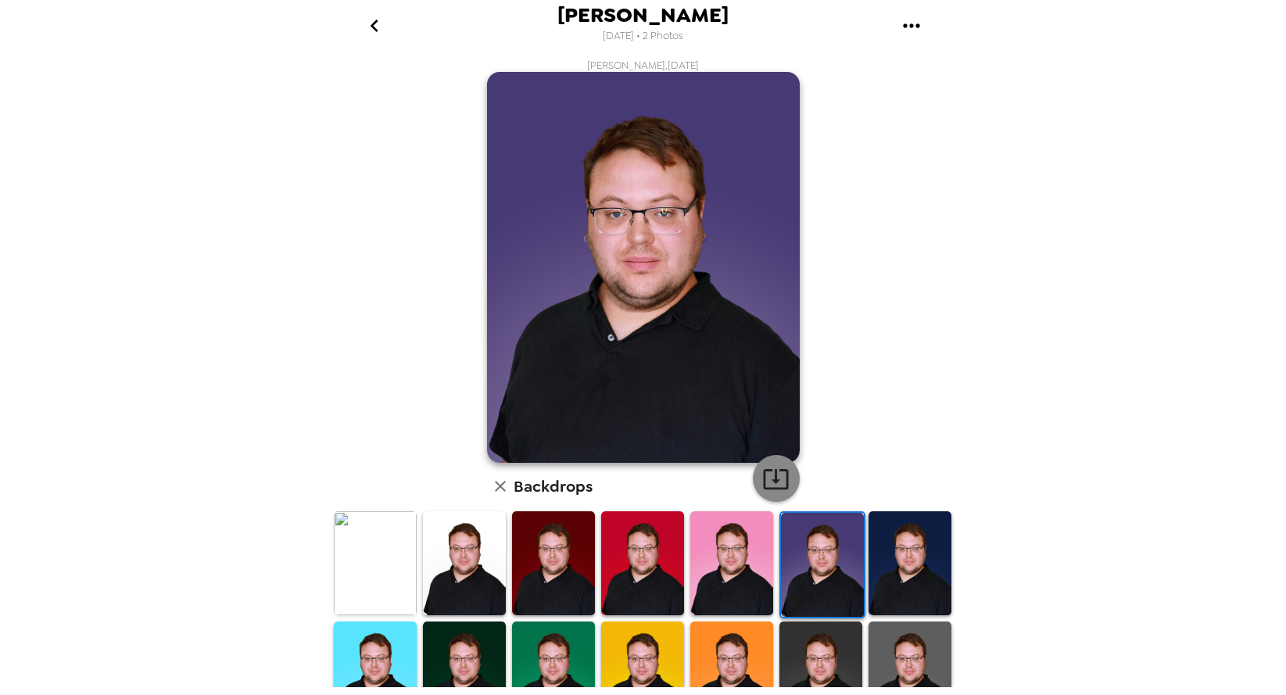
click at [794, 479] on button "button" at bounding box center [776, 478] width 47 height 47
click at [919, 546] on img at bounding box center [910, 563] width 83 height 104
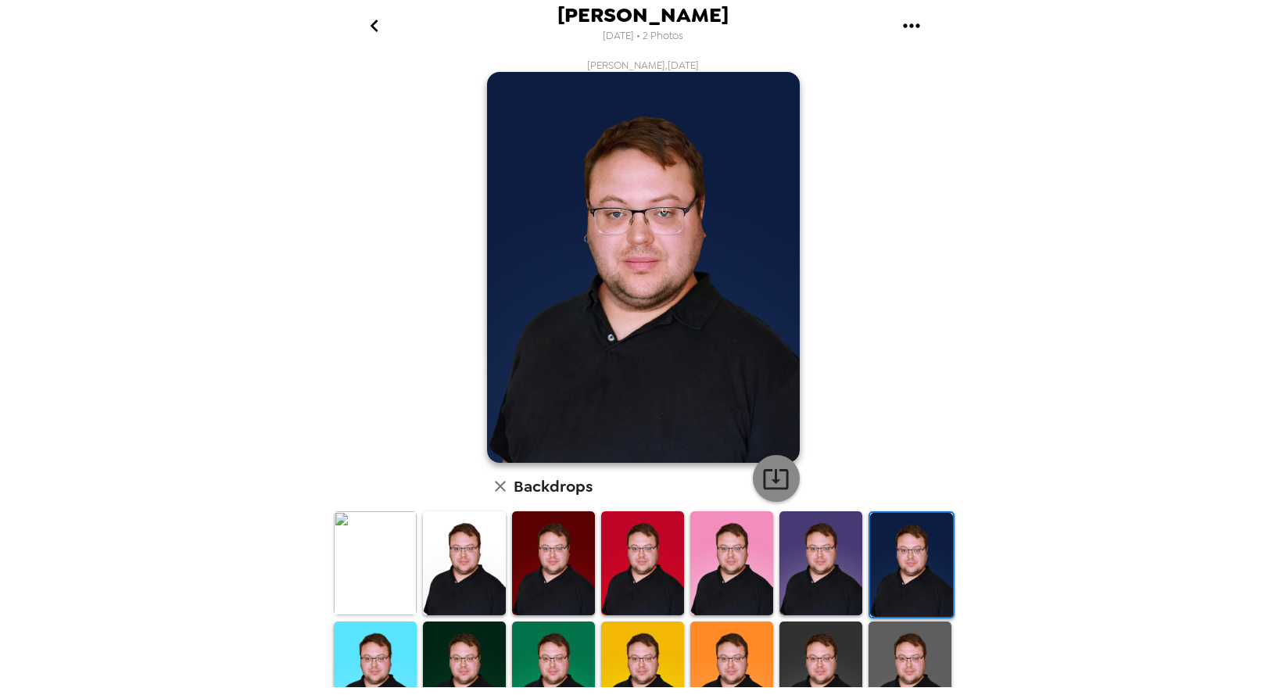
click at [775, 479] on icon "button" at bounding box center [776, 478] width 27 height 27
click at [383, 648] on img at bounding box center [375, 674] width 83 height 104
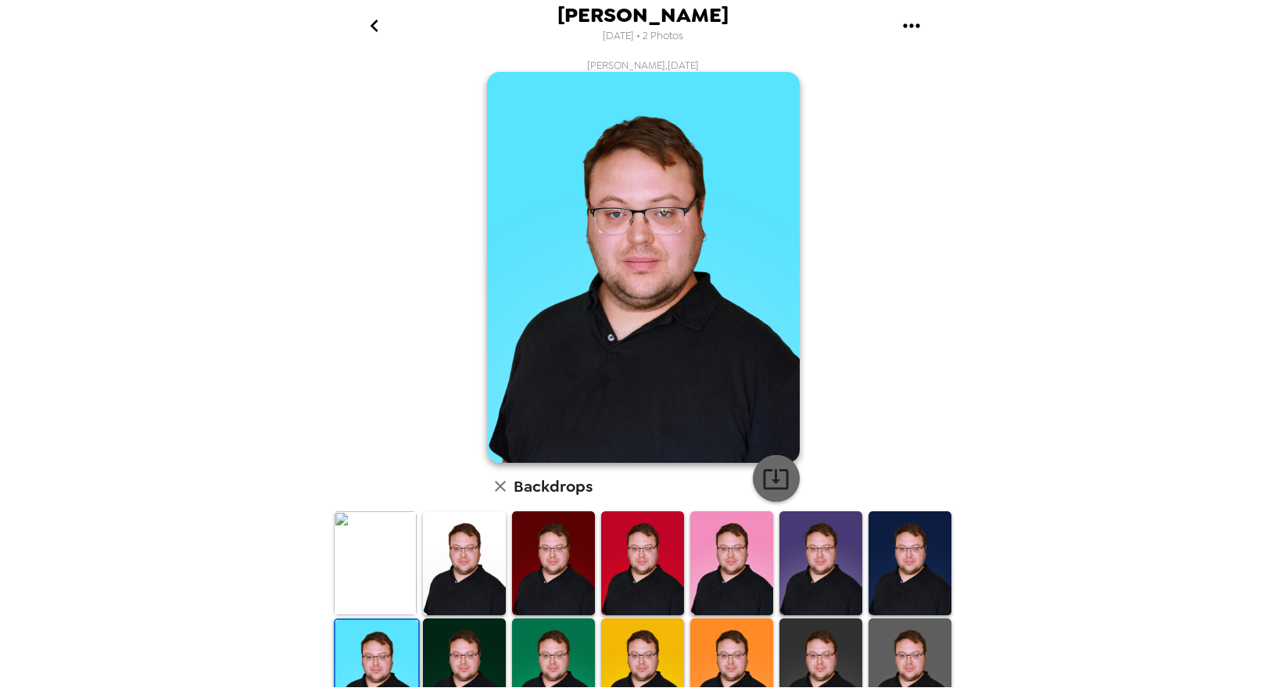
click at [786, 472] on icon "button" at bounding box center [776, 478] width 27 height 27
click at [490, 660] on img at bounding box center [464, 671] width 83 height 104
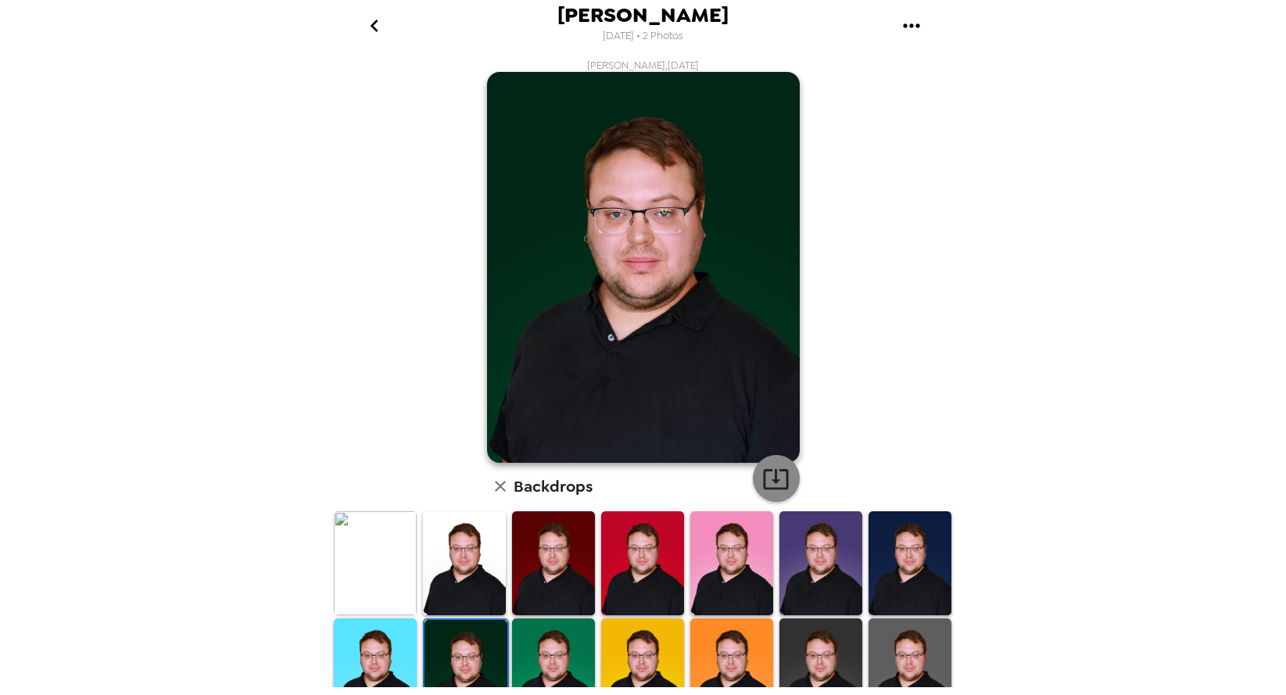
click at [774, 486] on icon "button" at bounding box center [776, 478] width 27 height 27
click at [551, 656] on img at bounding box center [553, 671] width 83 height 104
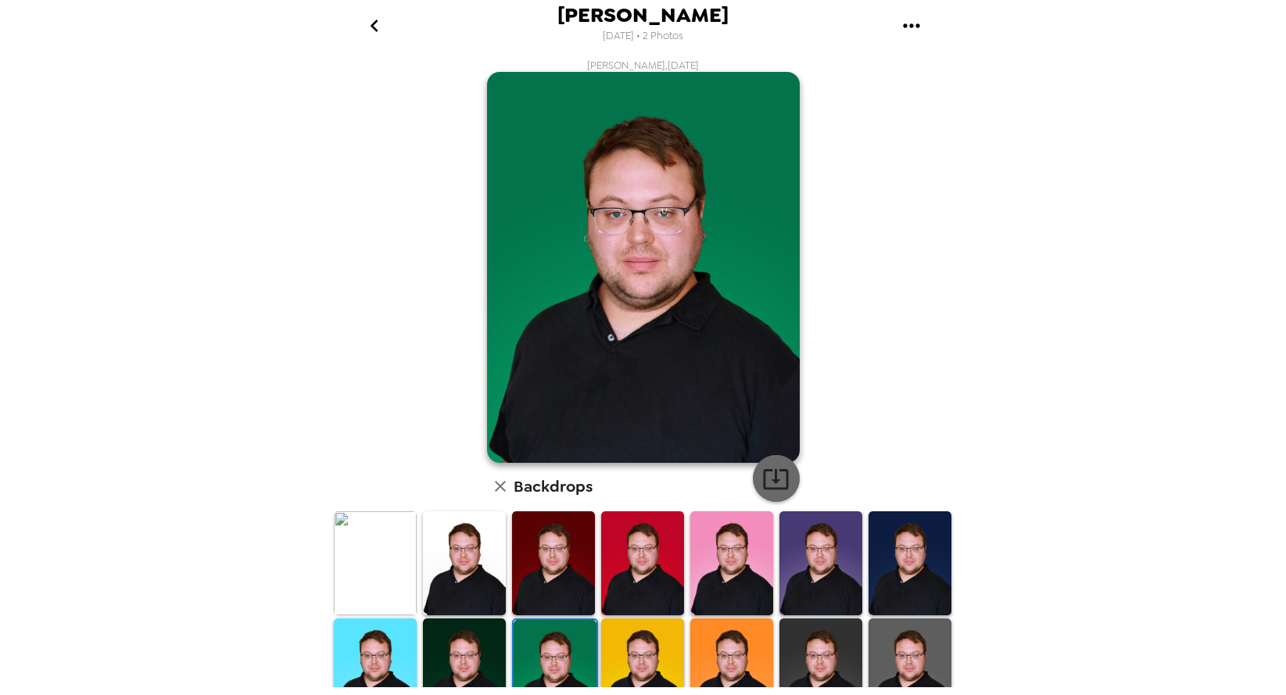
click at [778, 477] on icon "button" at bounding box center [776, 478] width 27 height 27
click at [669, 644] on img at bounding box center [642, 671] width 83 height 104
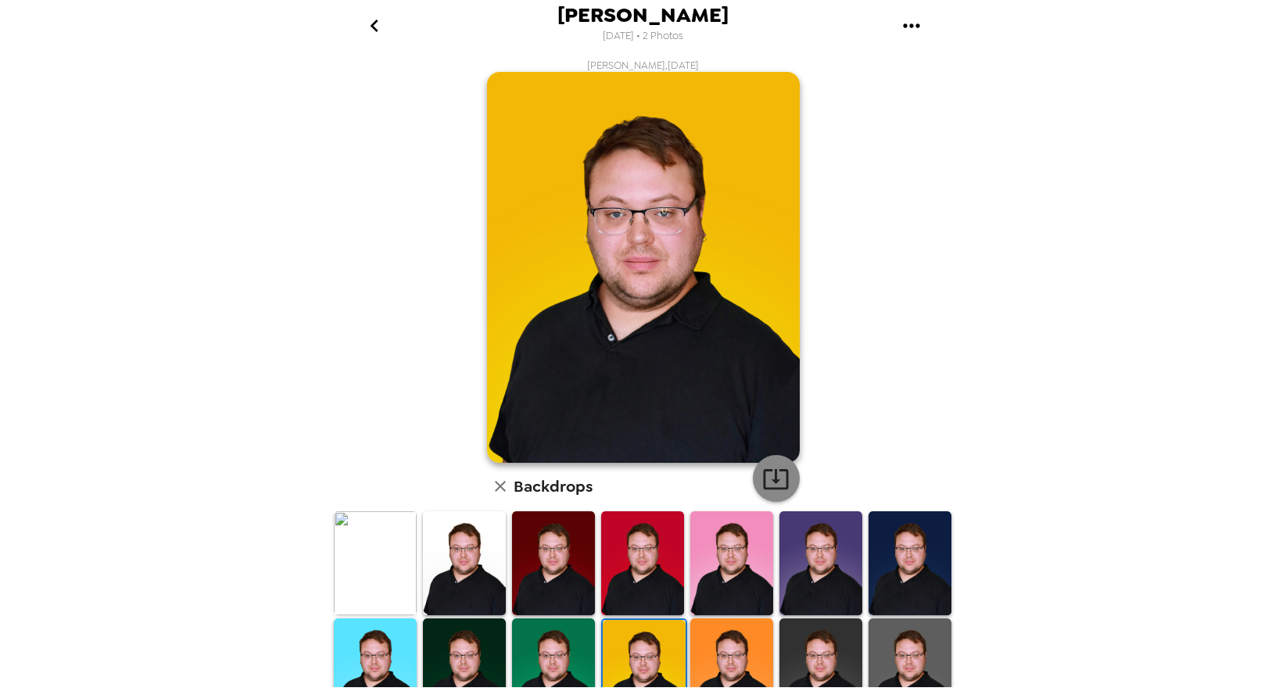
click at [773, 481] on icon "button" at bounding box center [776, 478] width 27 height 27
click at [730, 642] on img at bounding box center [732, 671] width 83 height 104
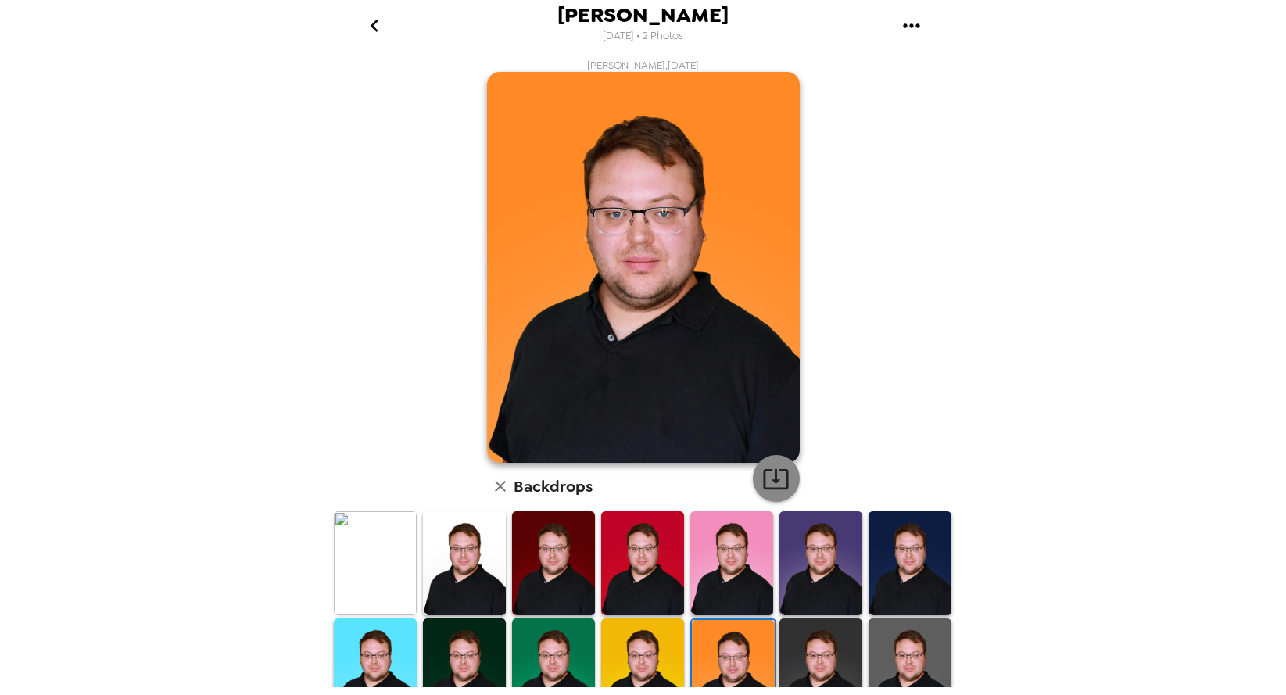
click at [778, 489] on icon "button" at bounding box center [775, 479] width 25 height 20
click at [834, 669] on img at bounding box center [821, 671] width 83 height 104
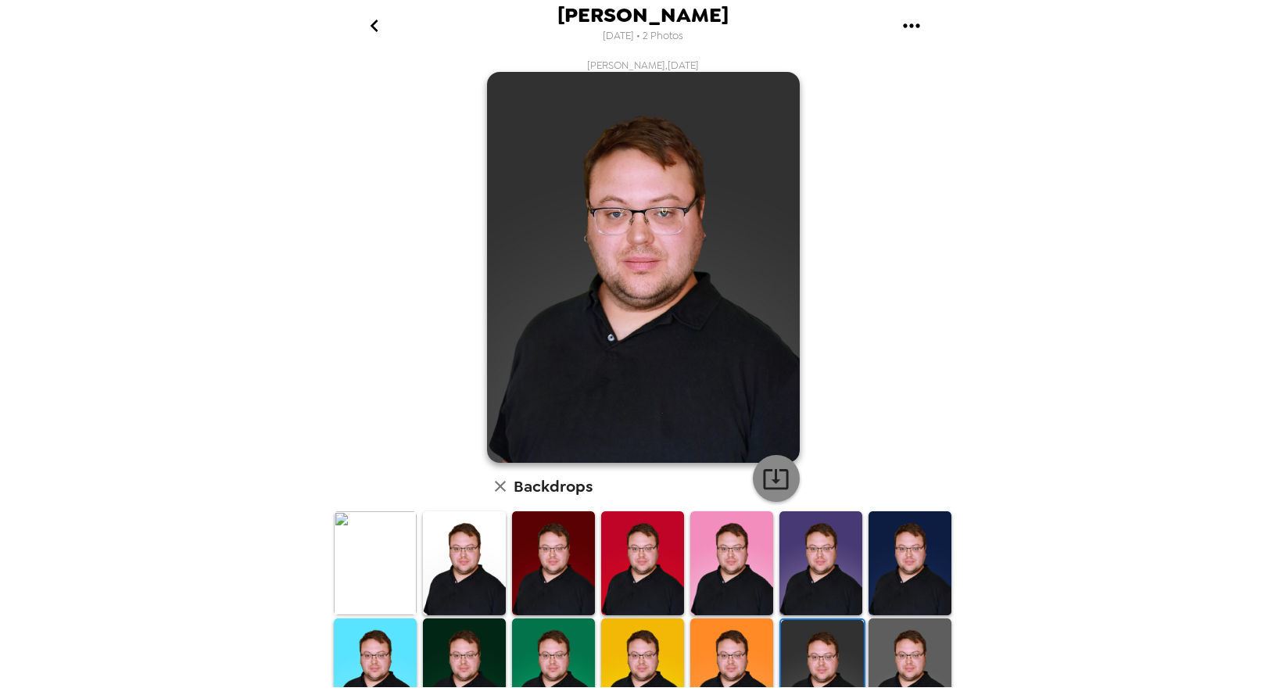
click at [780, 471] on icon "button" at bounding box center [775, 479] width 25 height 20
click at [915, 657] on img at bounding box center [910, 671] width 83 height 104
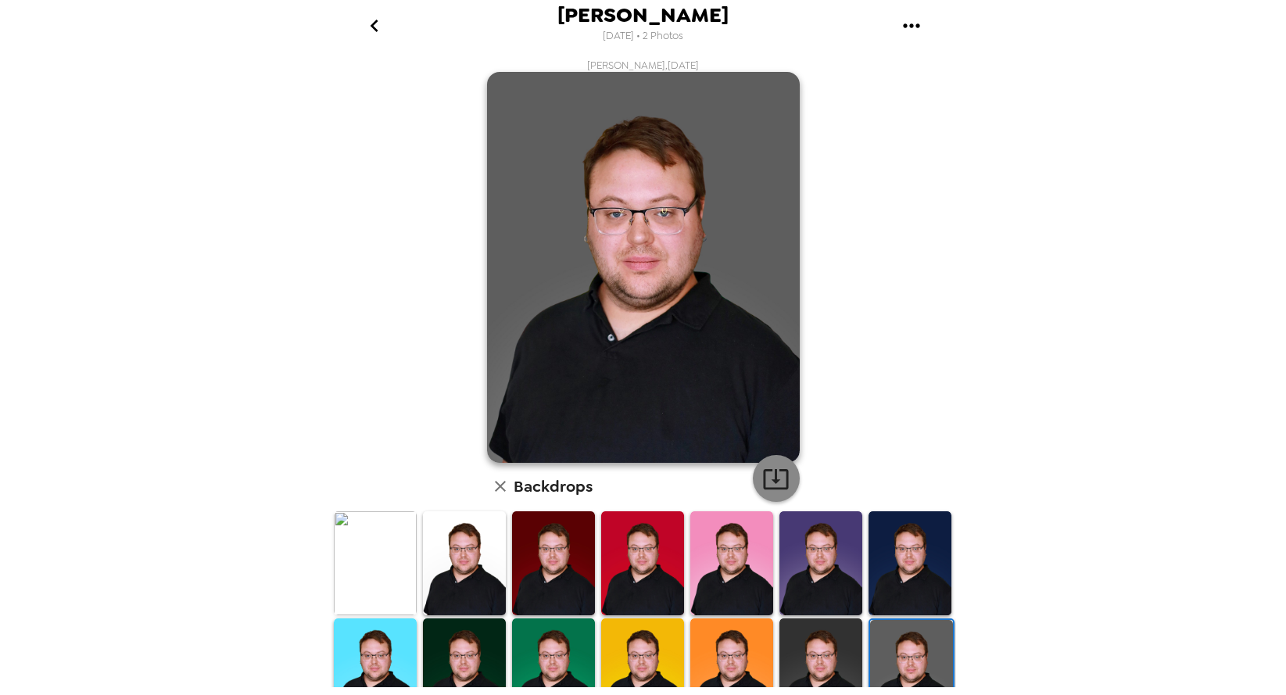
click at [784, 478] on icon "button" at bounding box center [776, 478] width 27 height 27
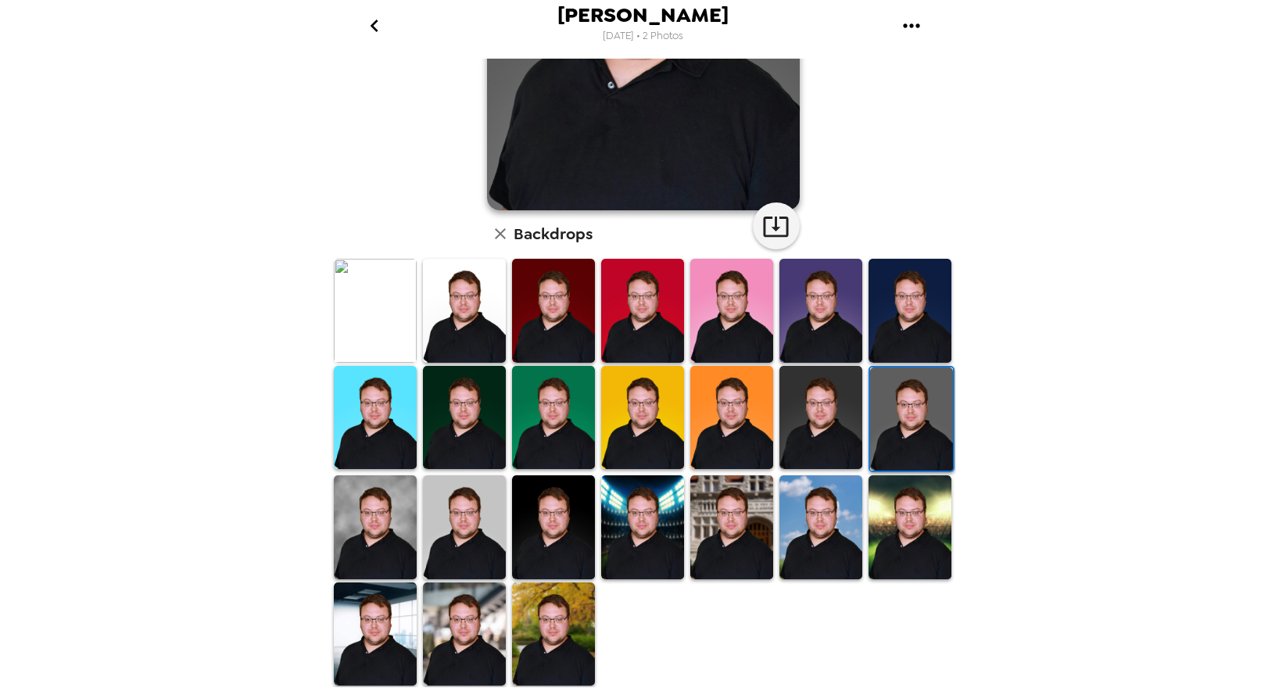
click at [364, 540] on img at bounding box center [375, 527] width 83 height 104
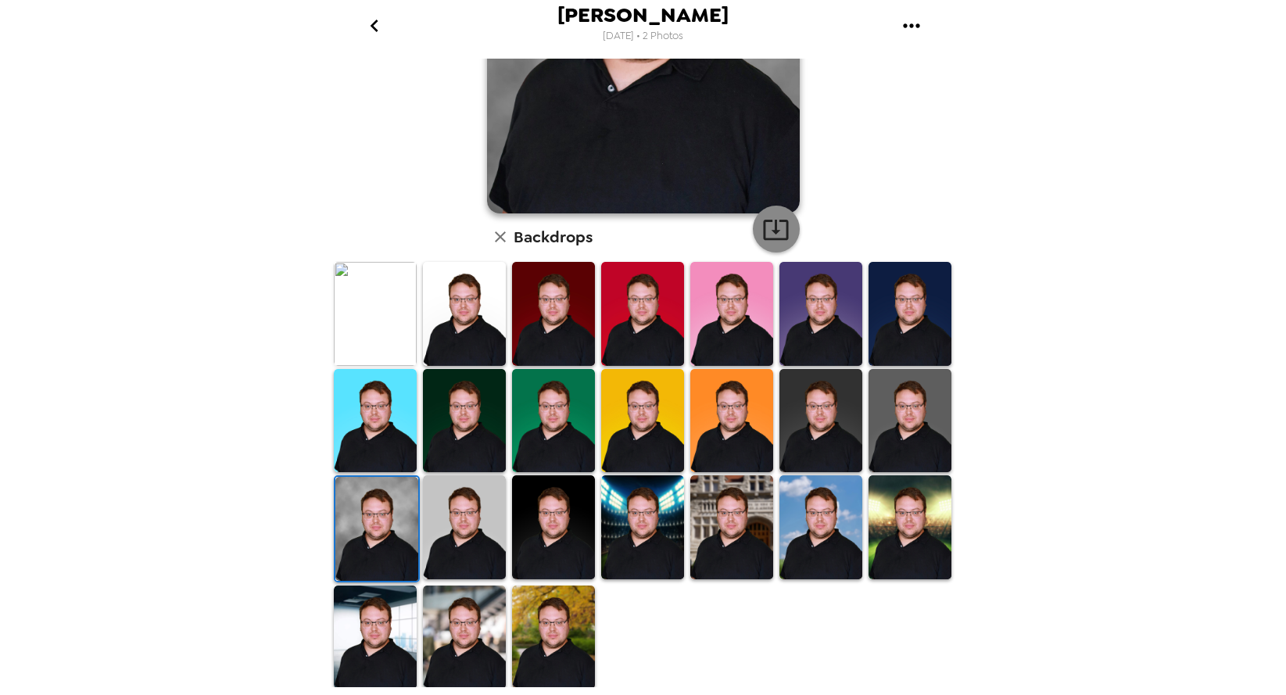
click at [773, 240] on icon "button" at bounding box center [775, 230] width 25 height 20
click at [474, 508] on img at bounding box center [464, 527] width 83 height 104
